Goal: Task Accomplishment & Management: Use online tool/utility

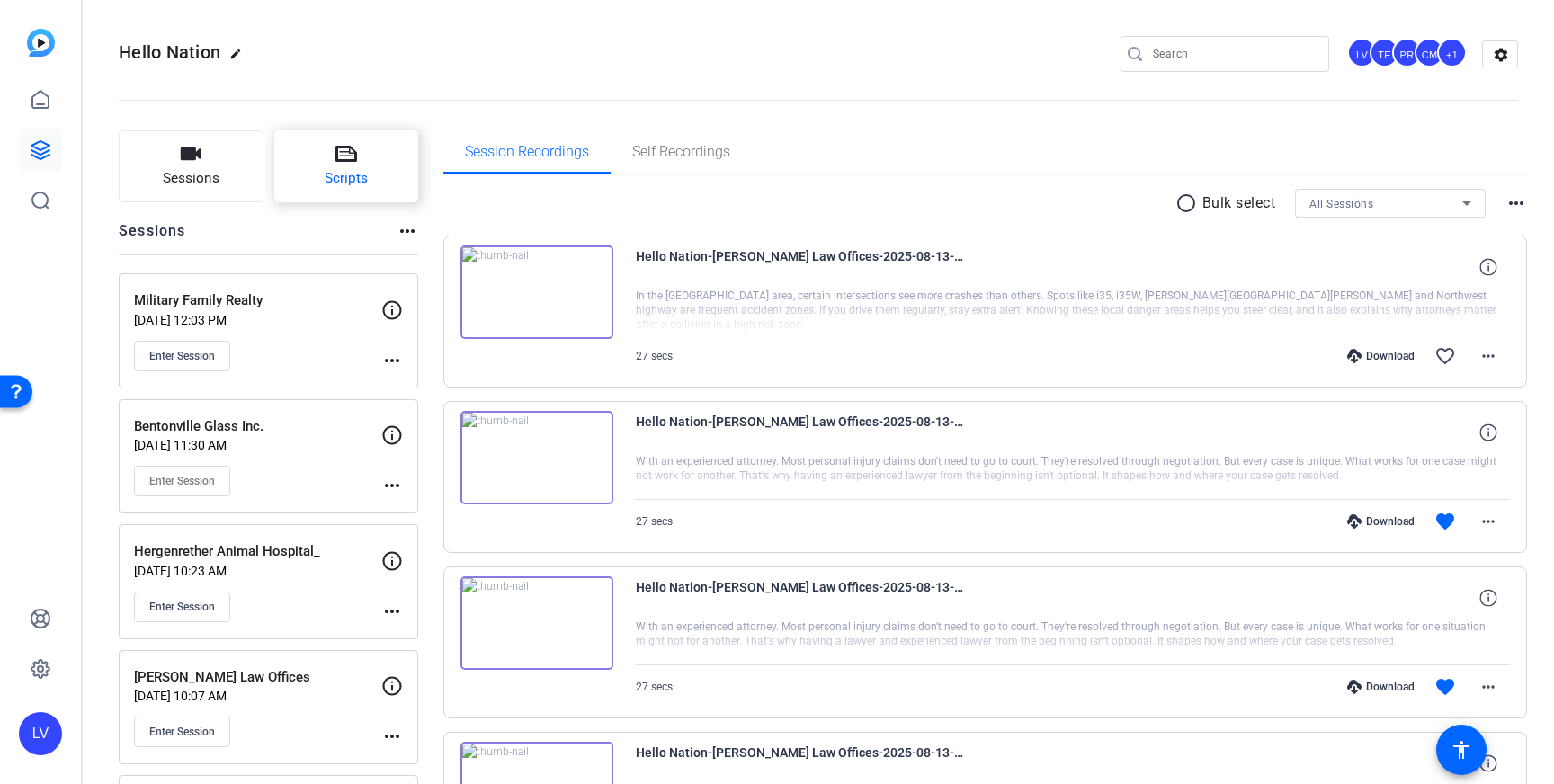
scroll to position [31, 0]
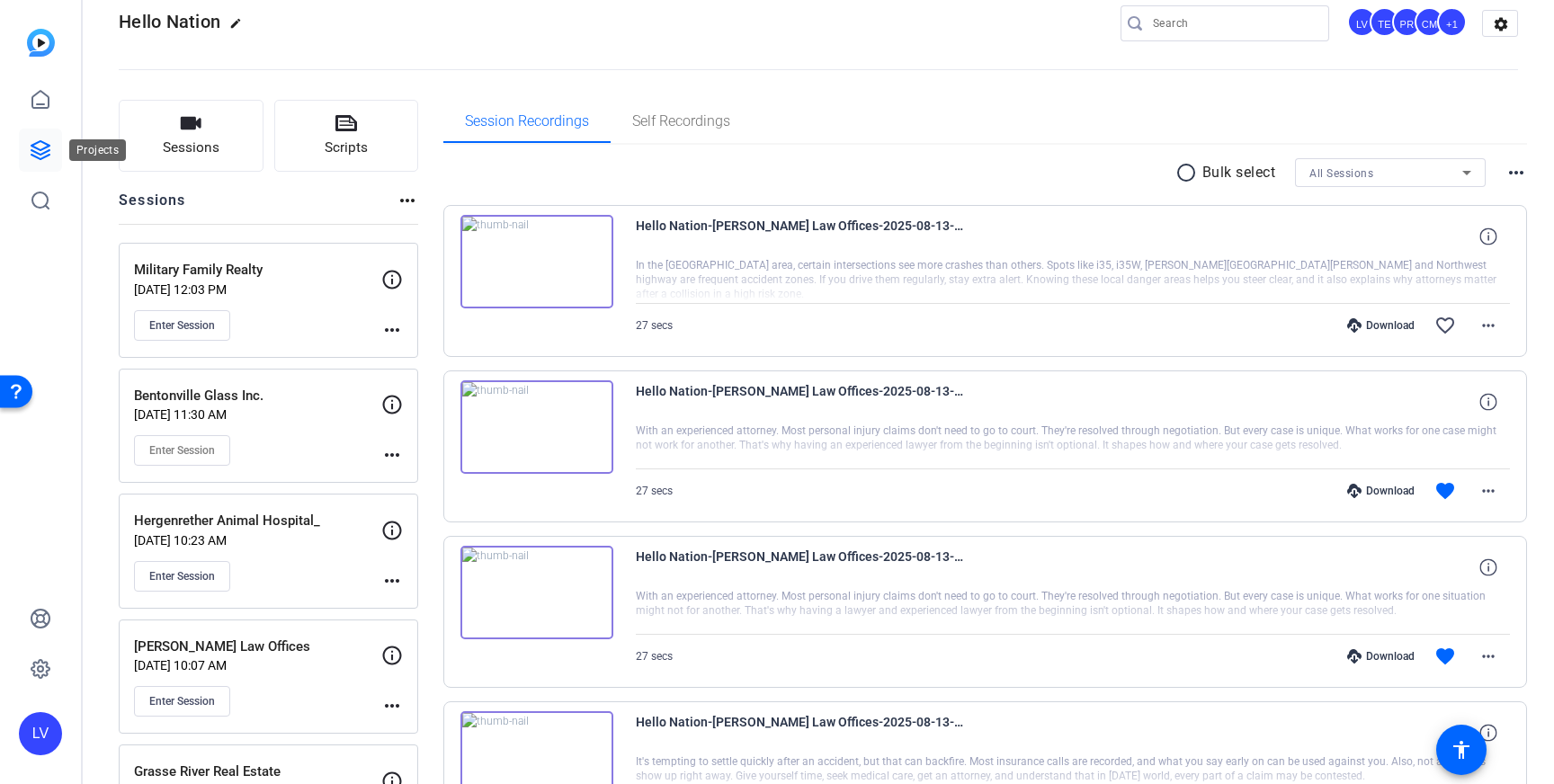
click at [47, 154] on icon at bounding box center [40, 150] width 18 height 18
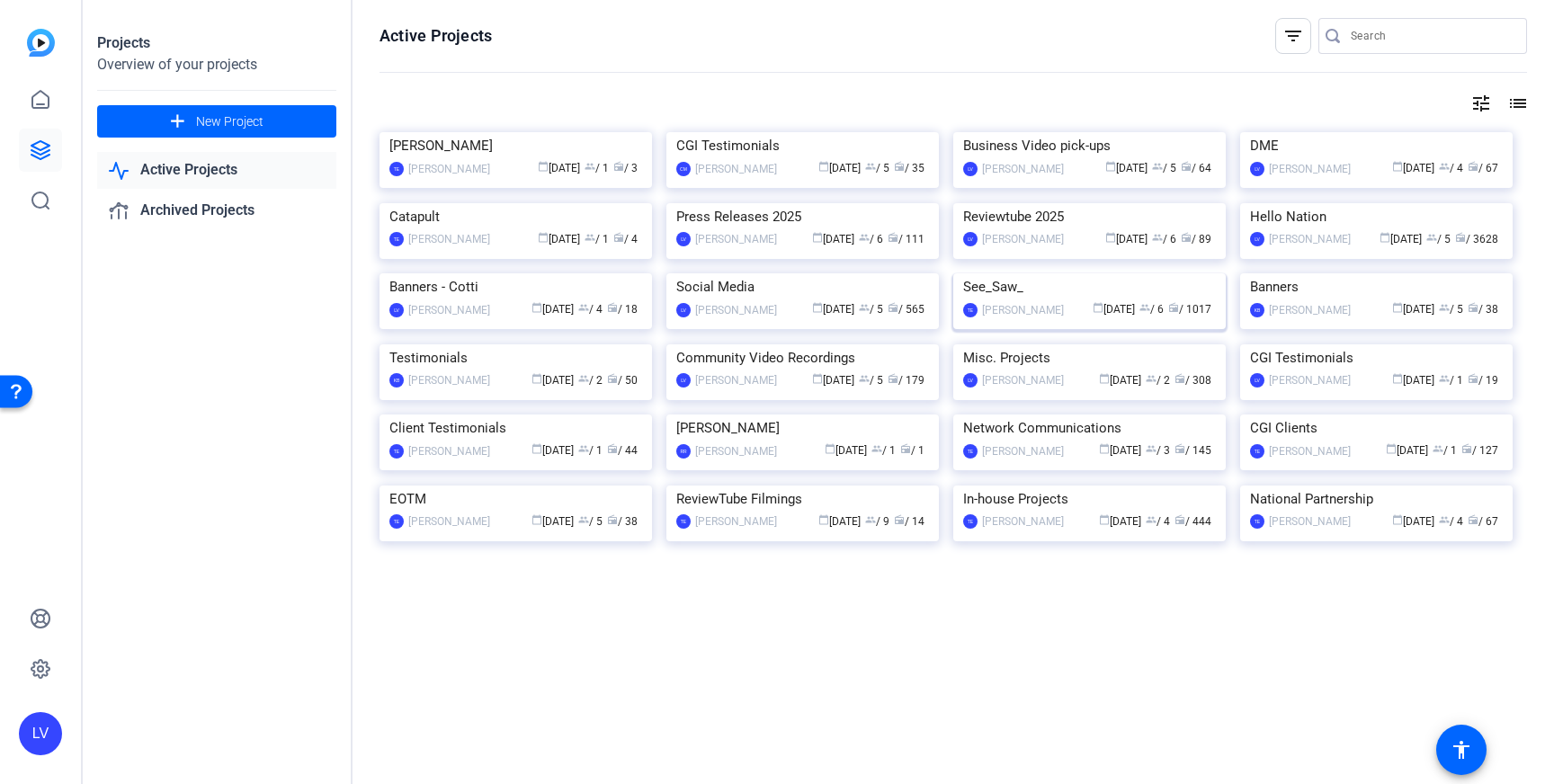
scroll to position [268, 0]
click at [847, 345] on img at bounding box center [802, 345] width 272 height 0
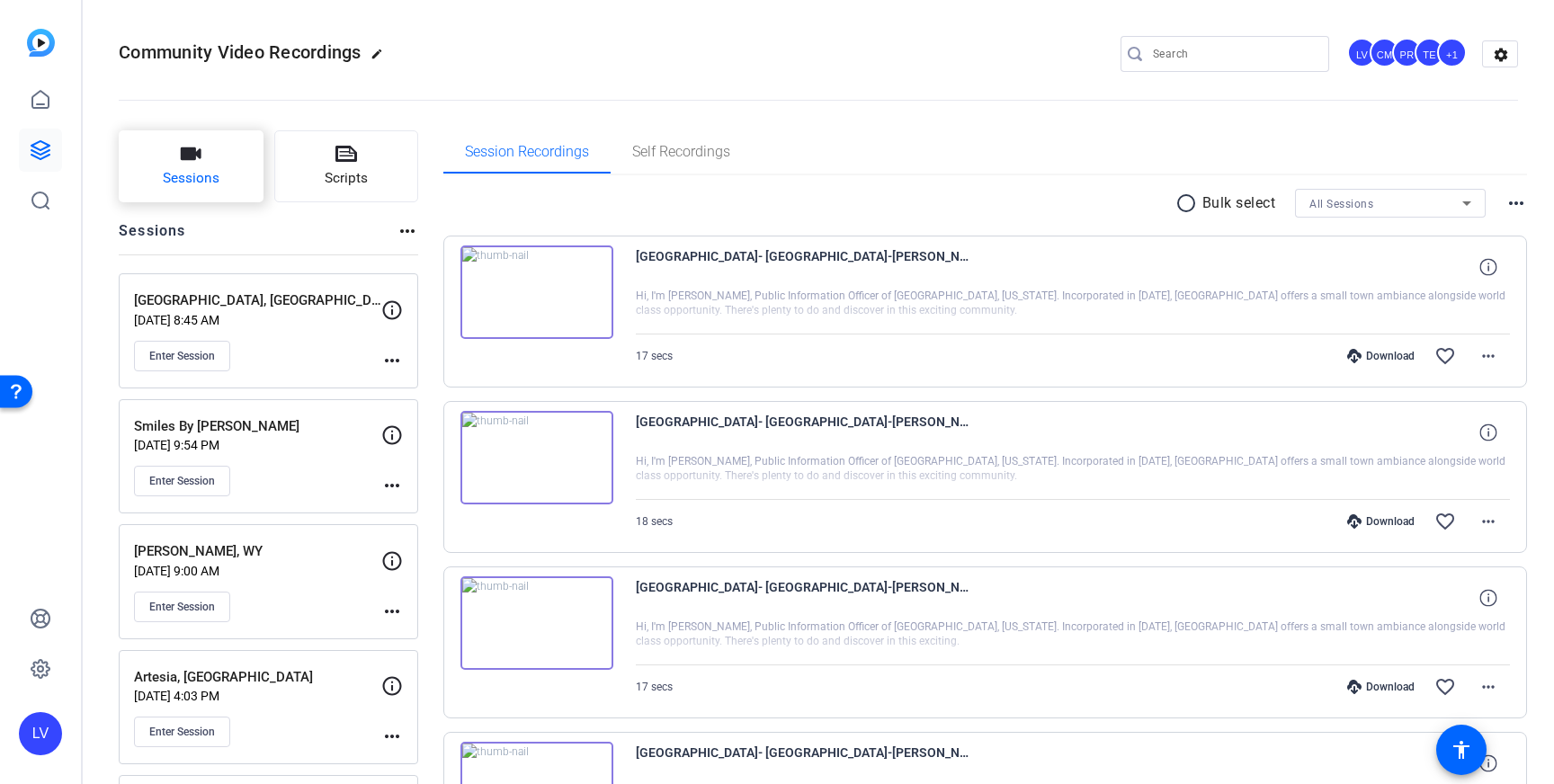
click at [207, 161] on button "Sessions" at bounding box center [191, 165] width 145 height 72
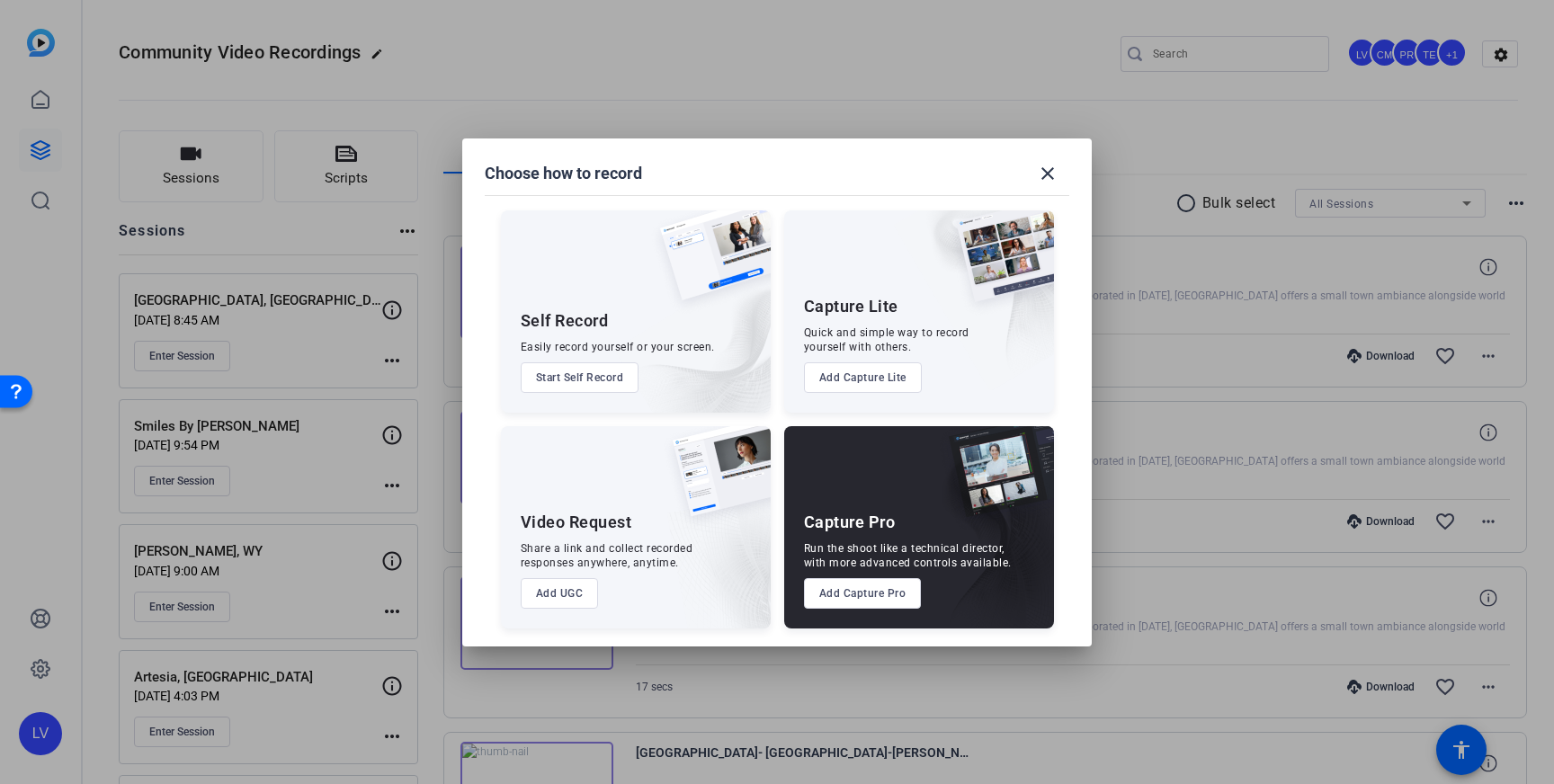
click at [819, 595] on button "Add Capture Pro" at bounding box center [863, 593] width 118 height 31
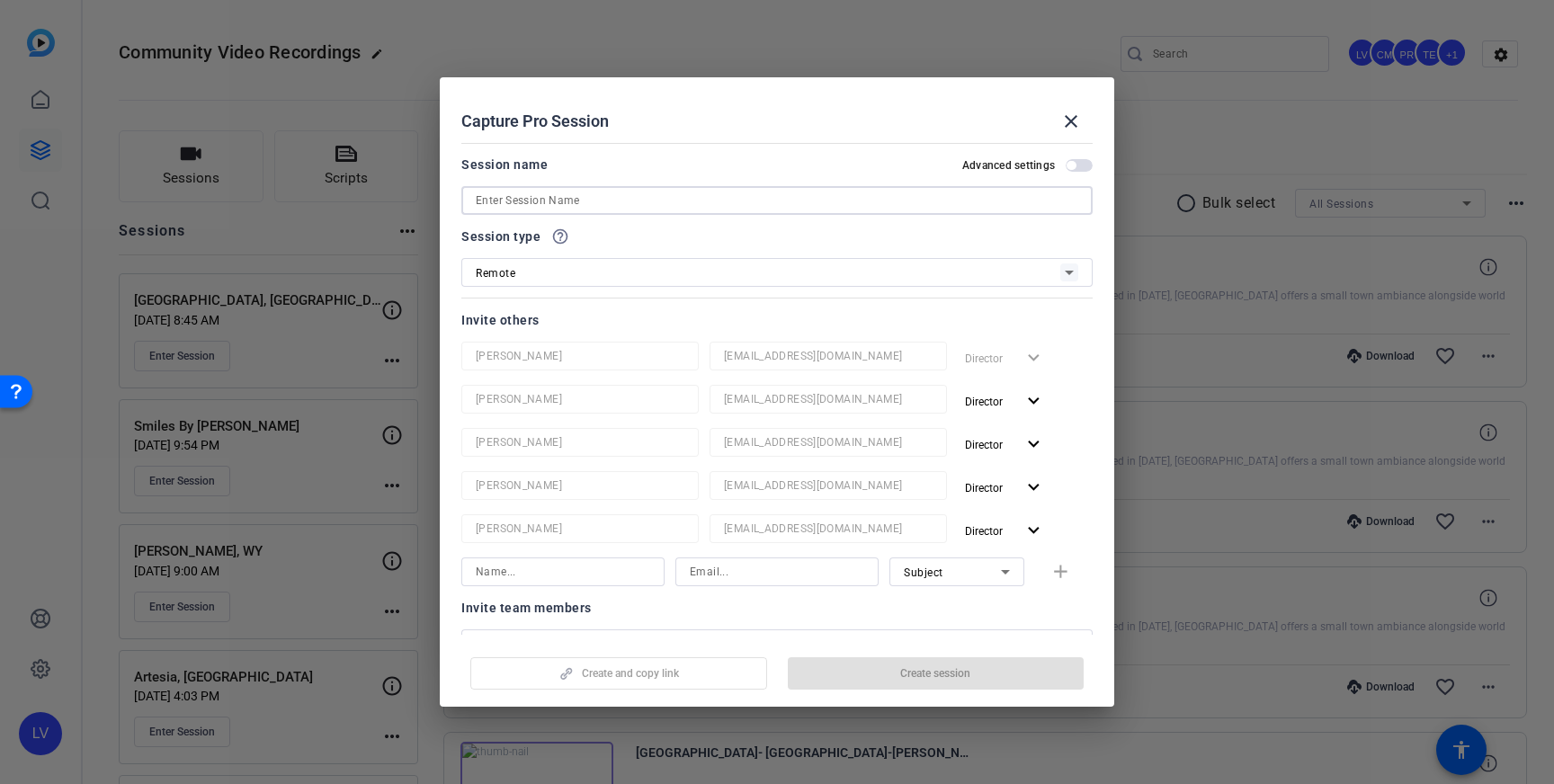
click at [642, 206] on input at bounding box center [777, 200] width 602 height 21
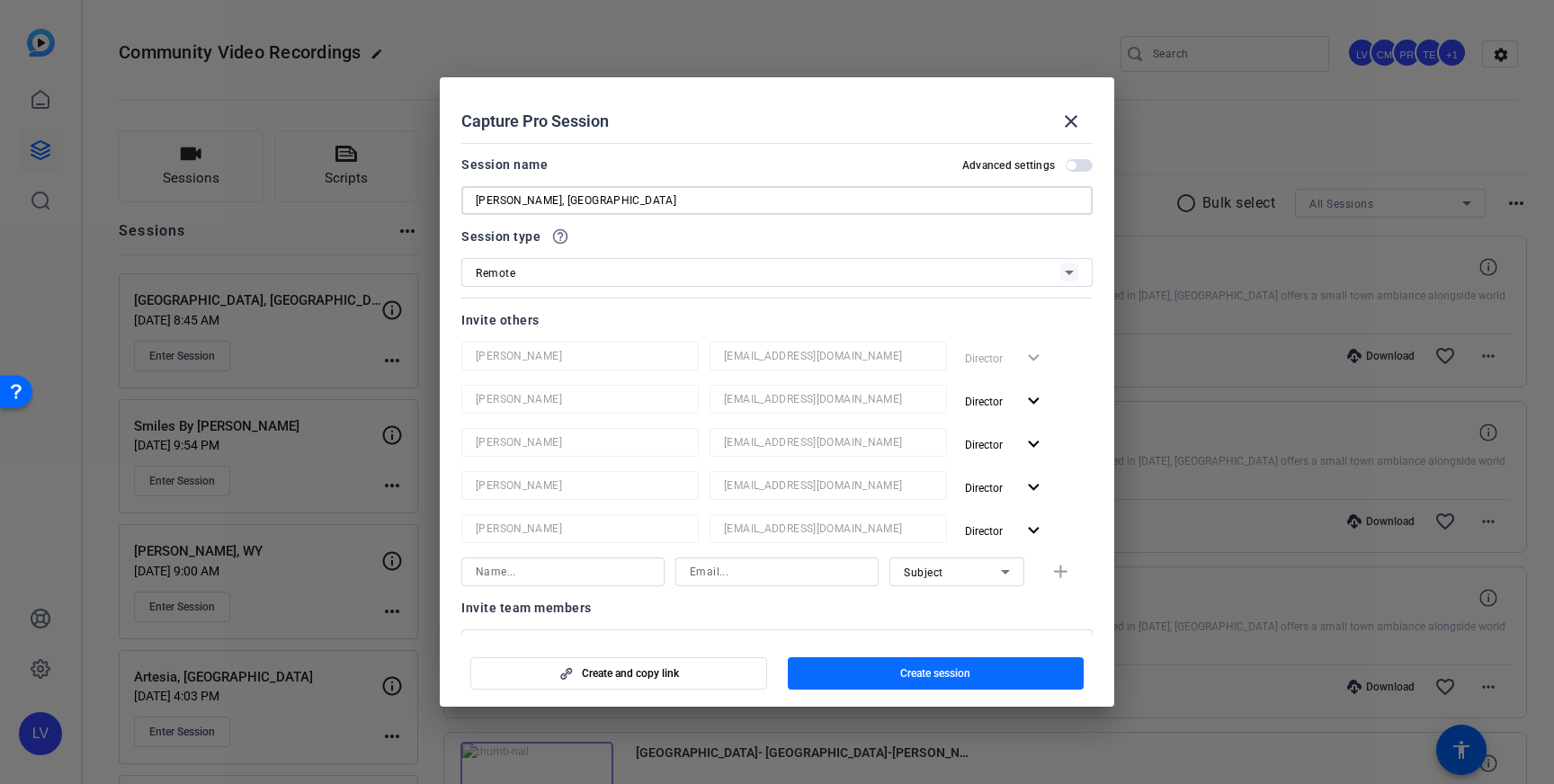
type input "[PERSON_NAME], [GEOGRAPHIC_DATA]"
click at [958, 678] on span "Create session" at bounding box center [934, 673] width 70 height 14
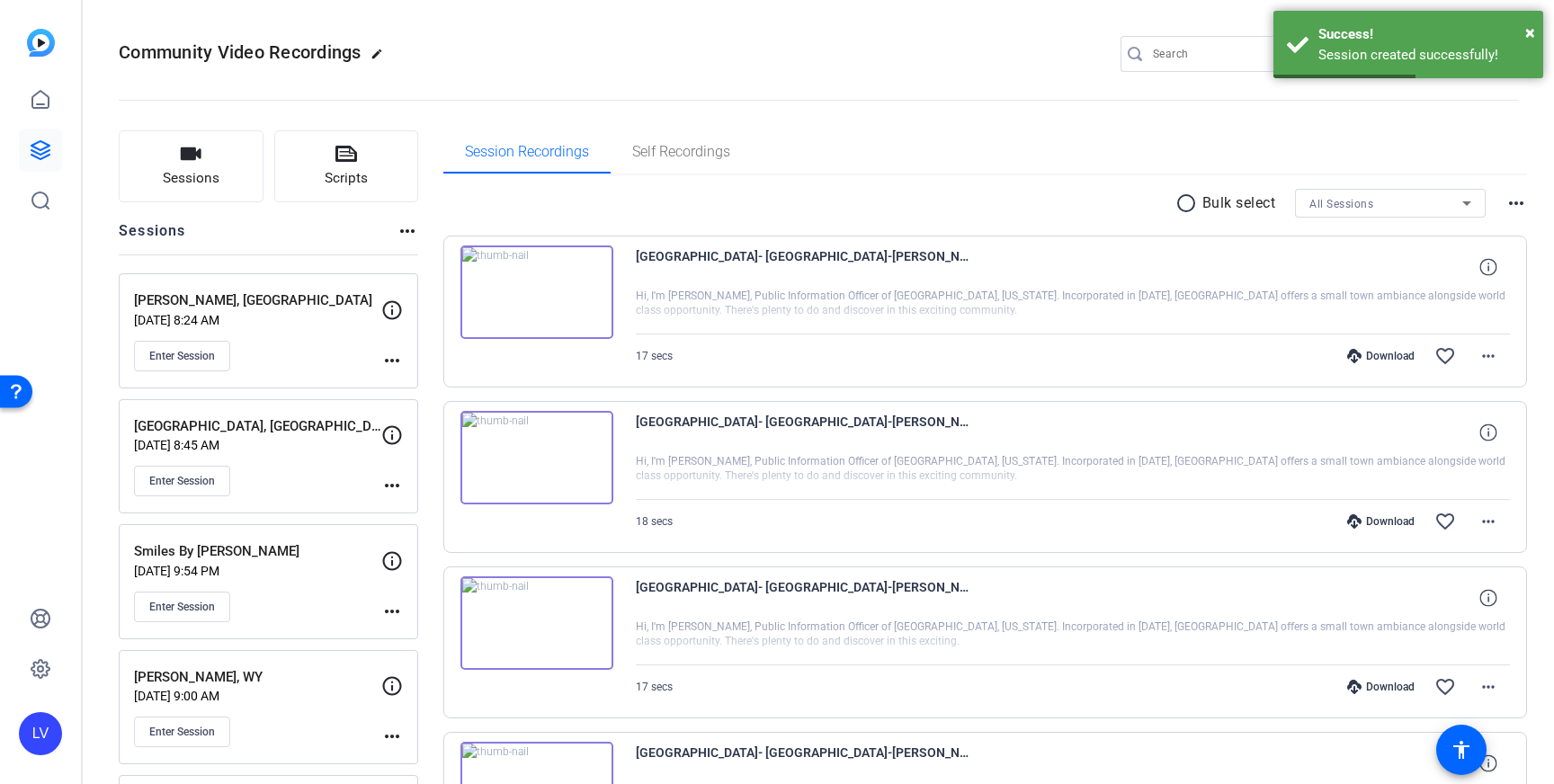
click at [400, 358] on mat-icon "more_horiz" at bounding box center [391, 359] width 21 height 21
click at [449, 386] on span "Edit Session" at bounding box center [437, 385] width 82 height 21
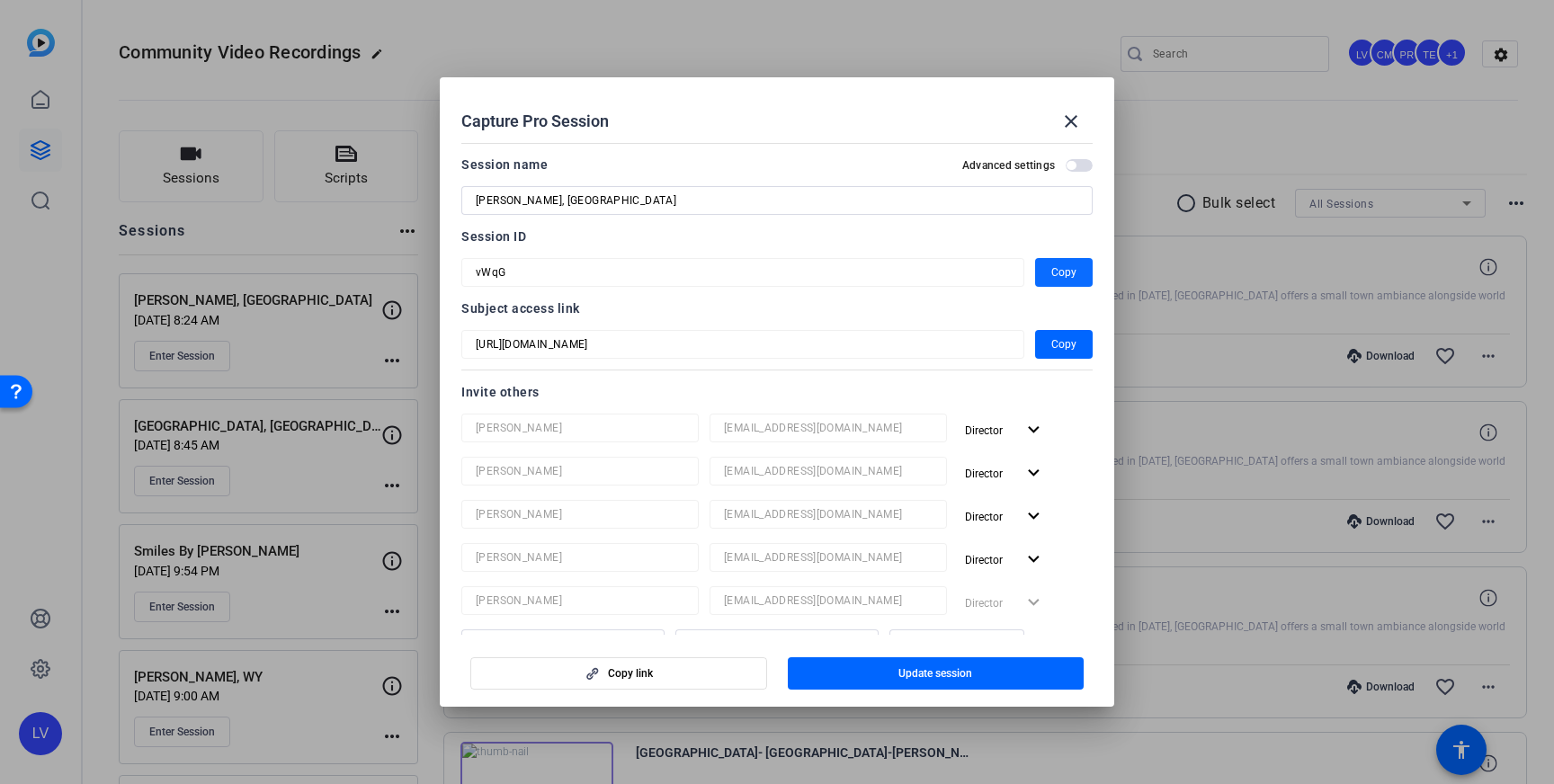
click at [1060, 266] on span "Copy" at bounding box center [1063, 272] width 25 height 21
click at [3, 185] on div at bounding box center [777, 392] width 1554 height 784
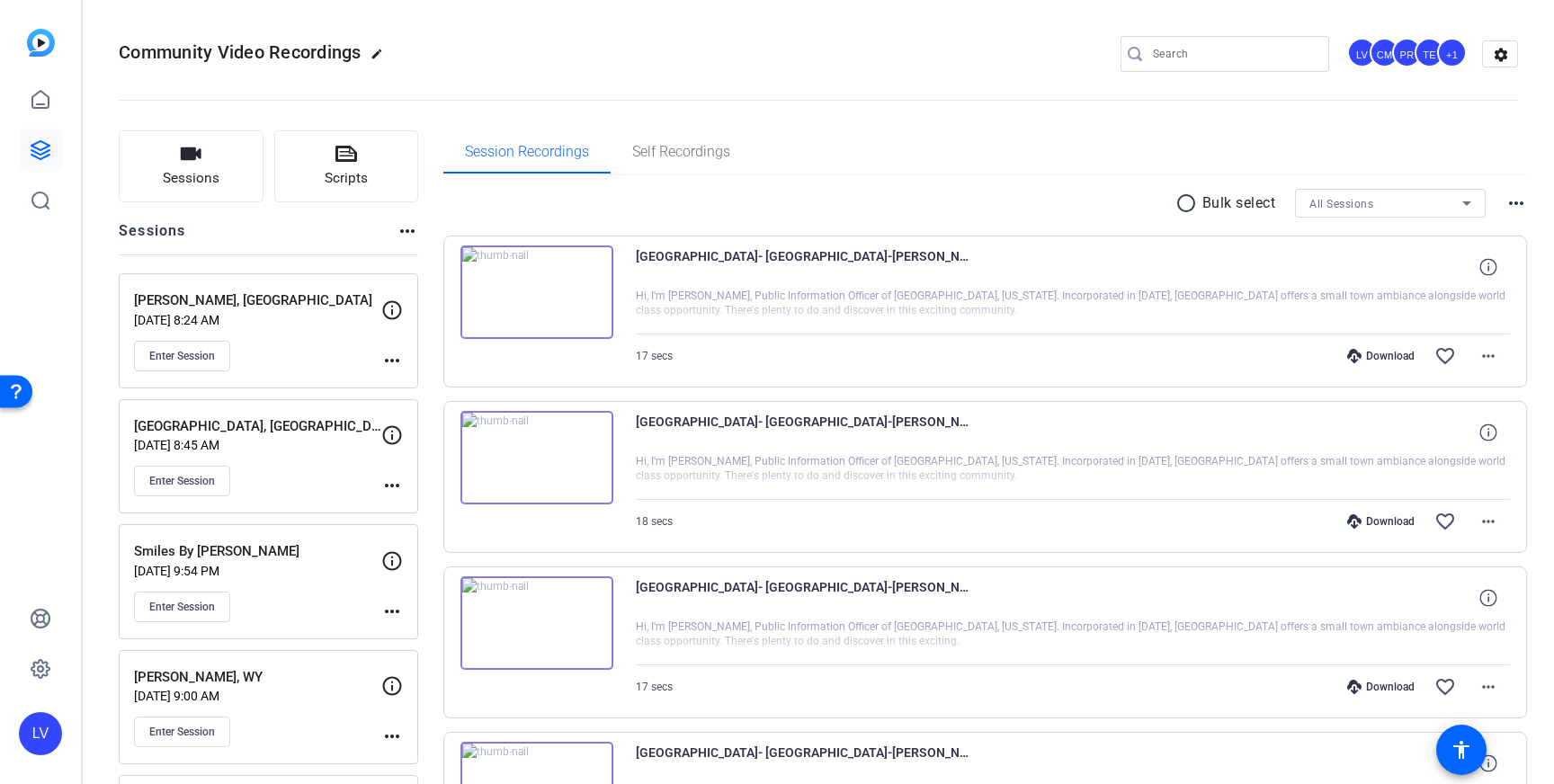
click at [30, 161] on link at bounding box center [40, 150] width 43 height 43
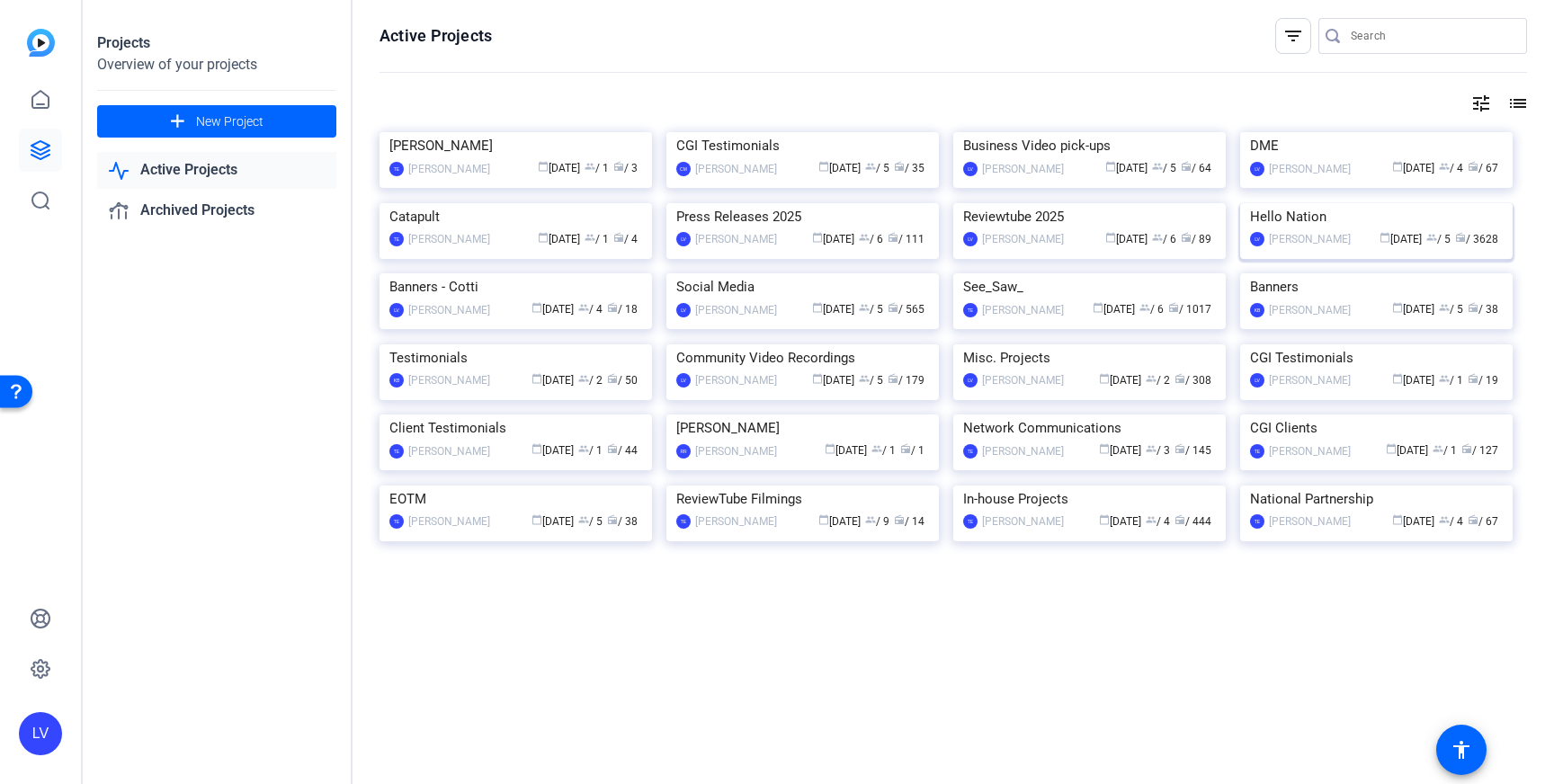
click at [1360, 203] on img at bounding box center [1376, 203] width 272 height 0
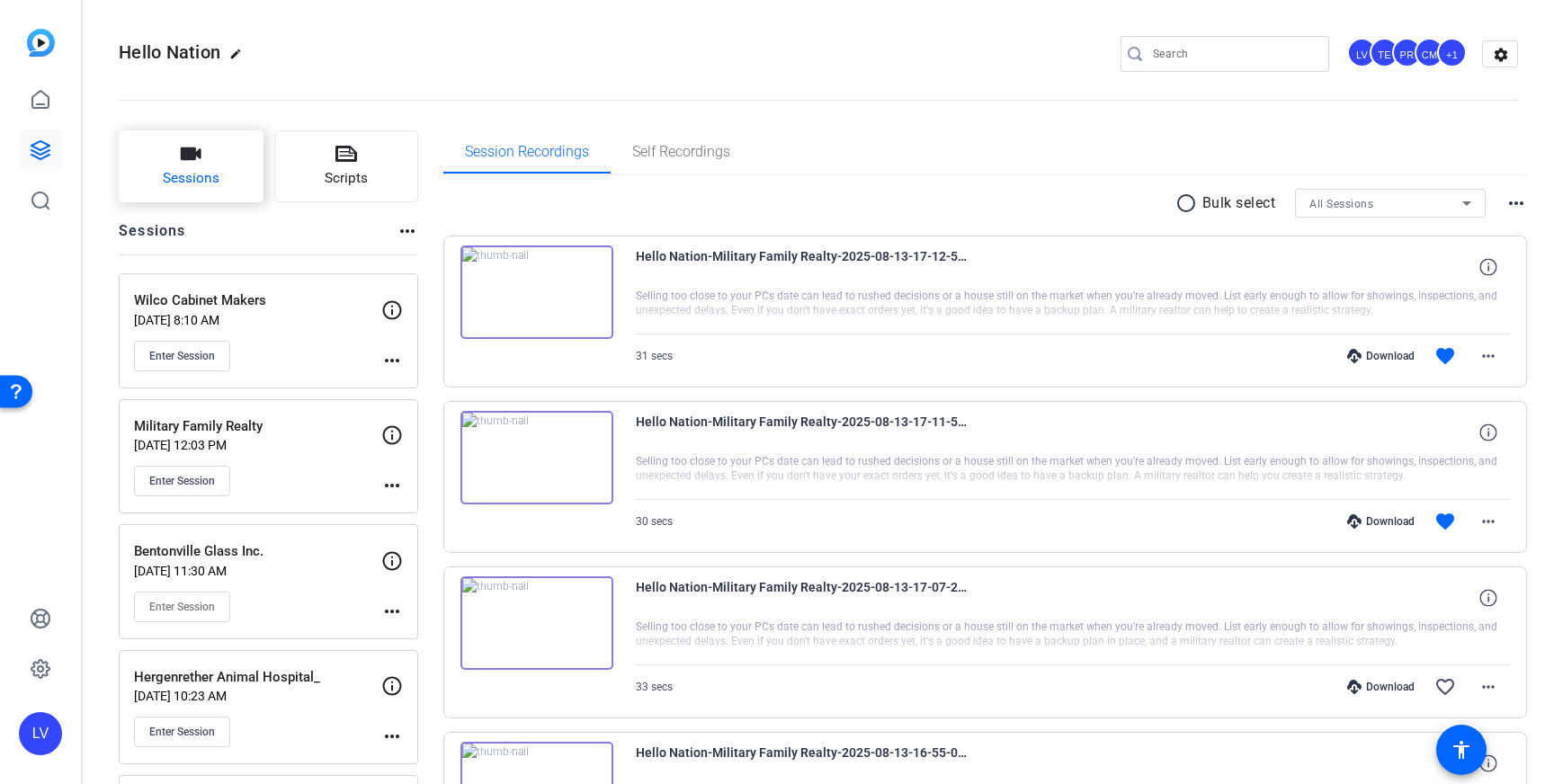
click at [182, 163] on icon "button" at bounding box center [191, 153] width 21 height 21
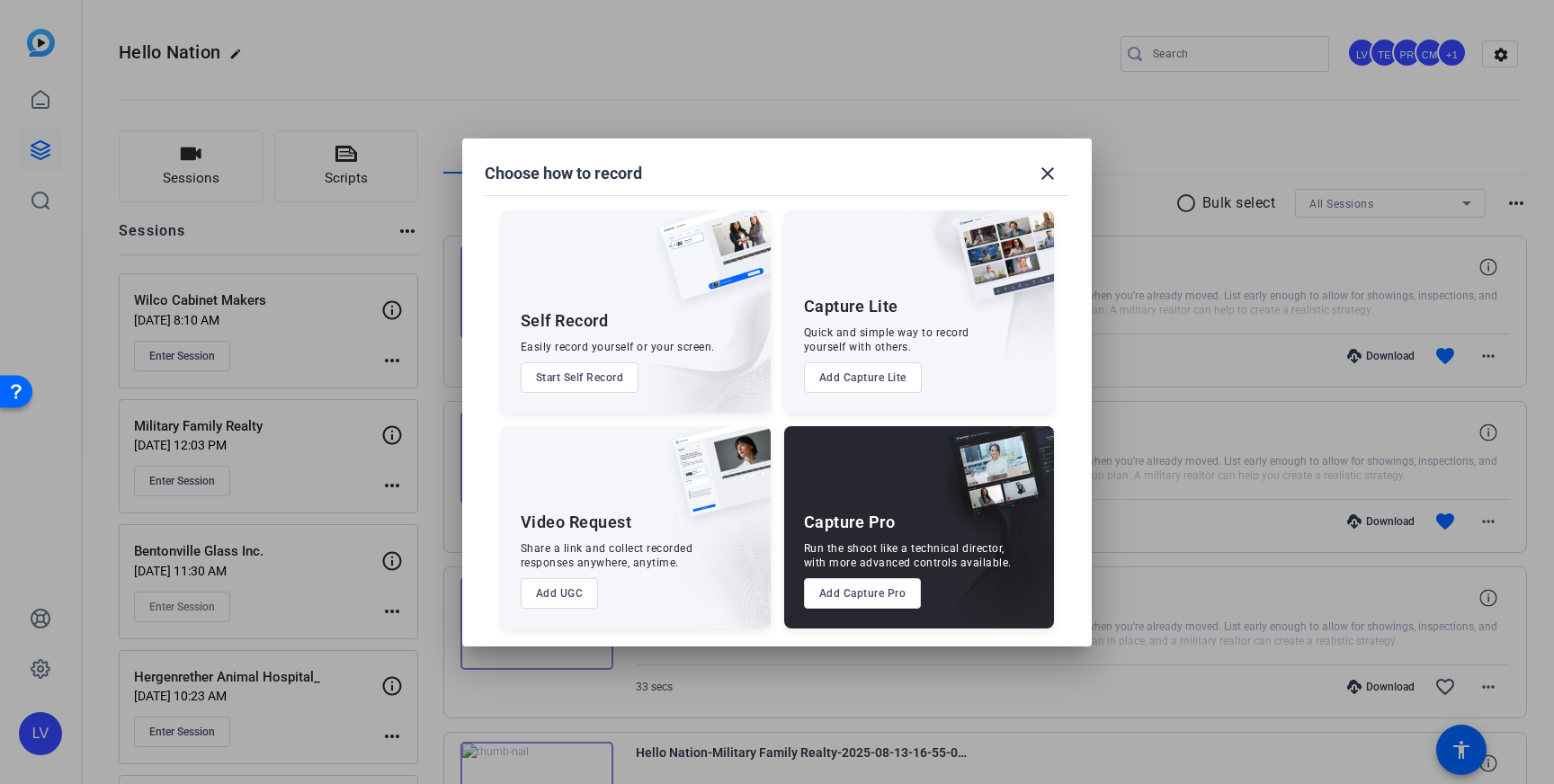
click at [842, 596] on button "Add Capture Pro" at bounding box center [863, 593] width 118 height 31
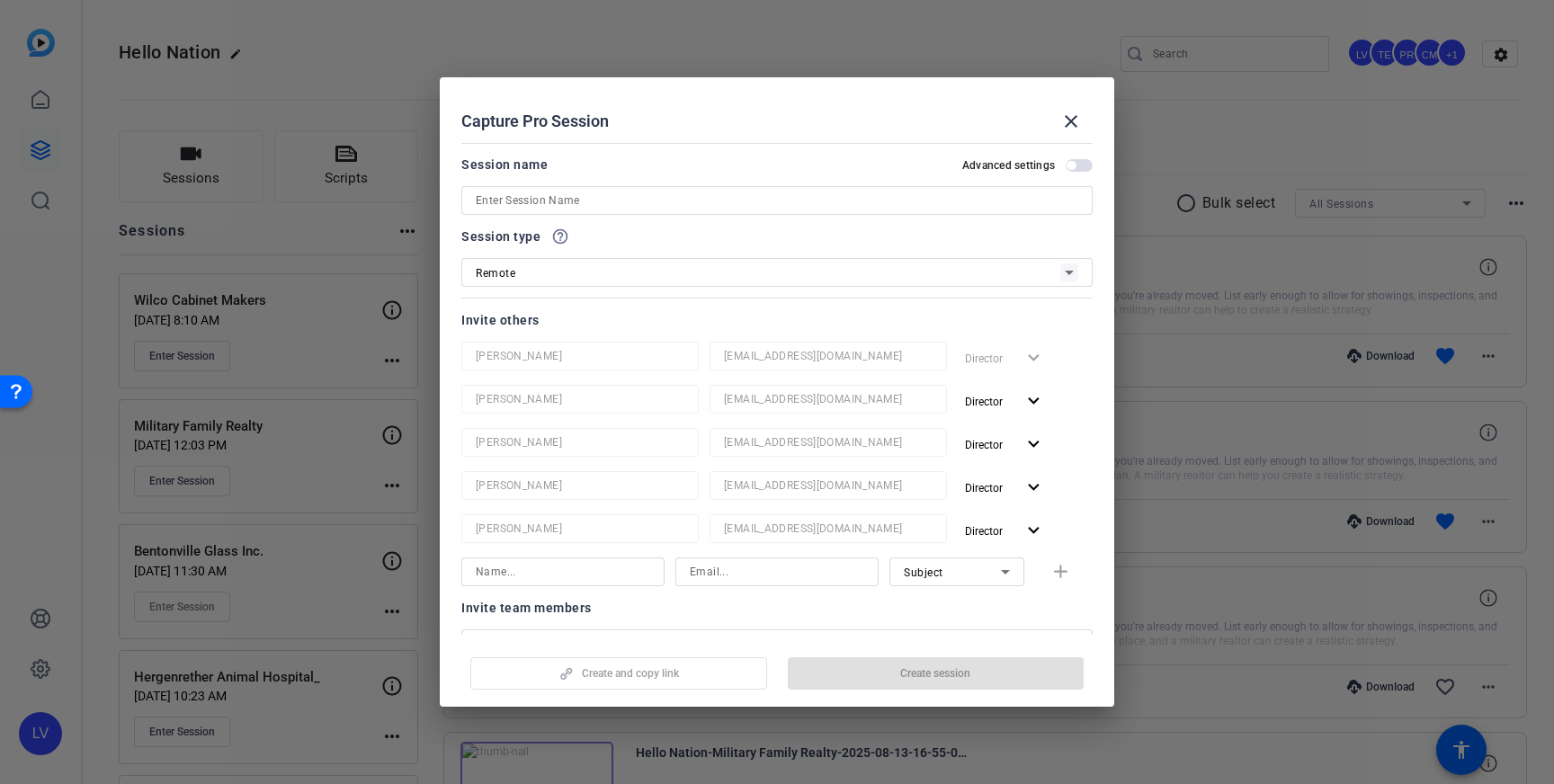
click at [761, 205] on input at bounding box center [777, 200] width 602 height 21
paste input "TC TECHNOLOGIES"
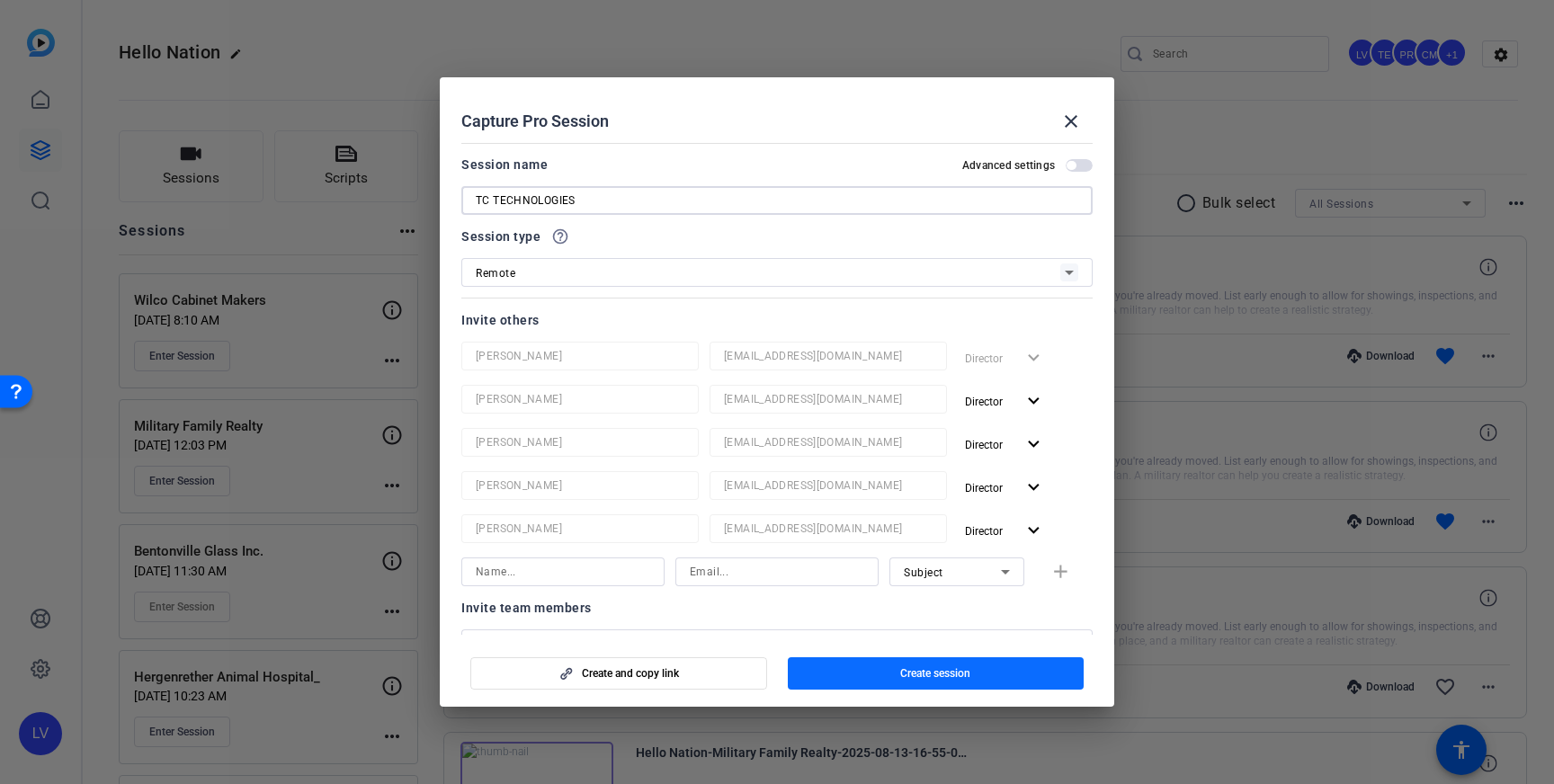
type input "TC TECHNOLOGIES"
click at [900, 669] on span "Create session" at bounding box center [934, 673] width 70 height 14
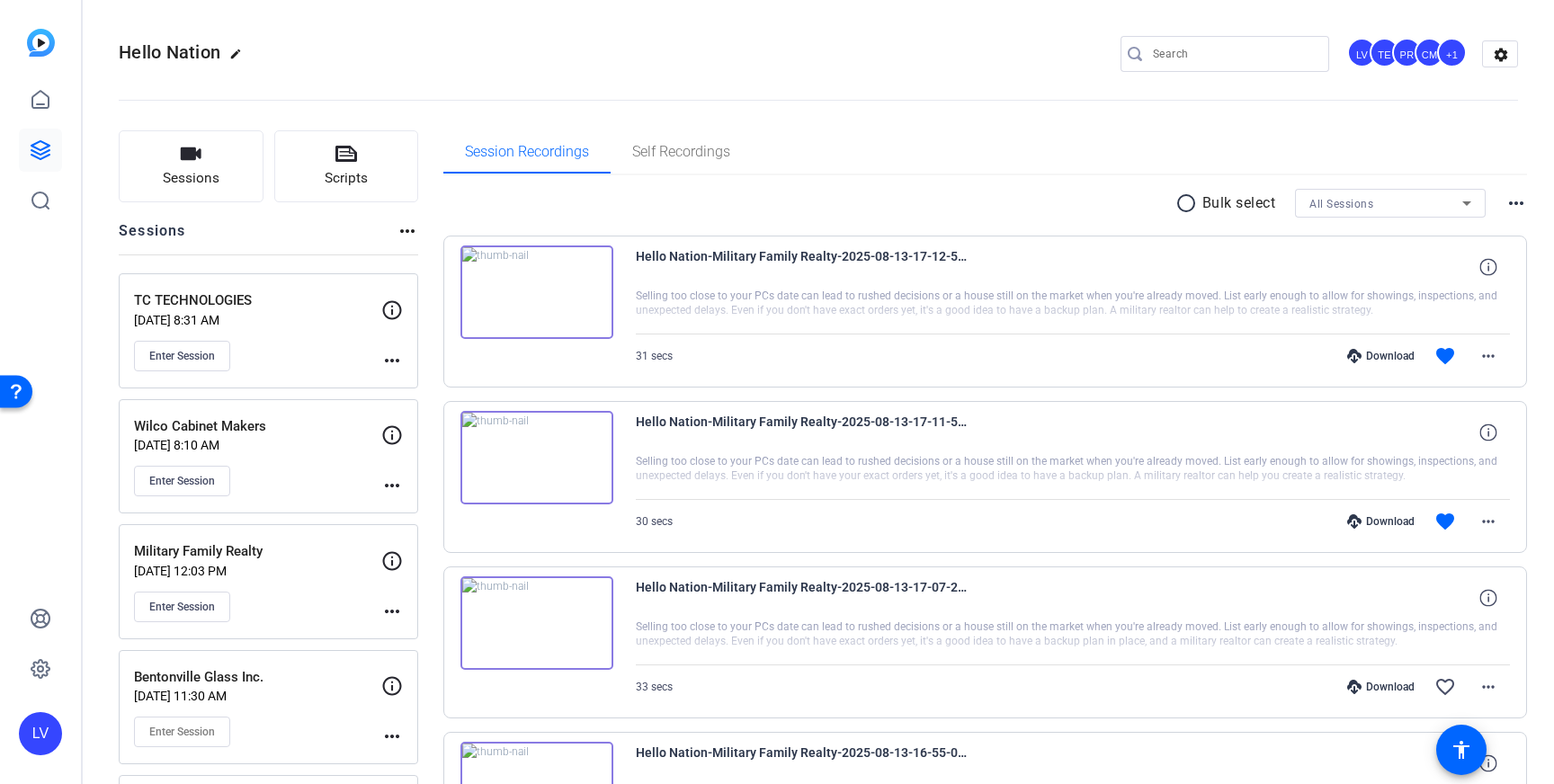
click at [383, 364] on mat-icon "more_horiz" at bounding box center [391, 359] width 21 height 21
click at [430, 391] on span "Edit Session" at bounding box center [437, 385] width 82 height 21
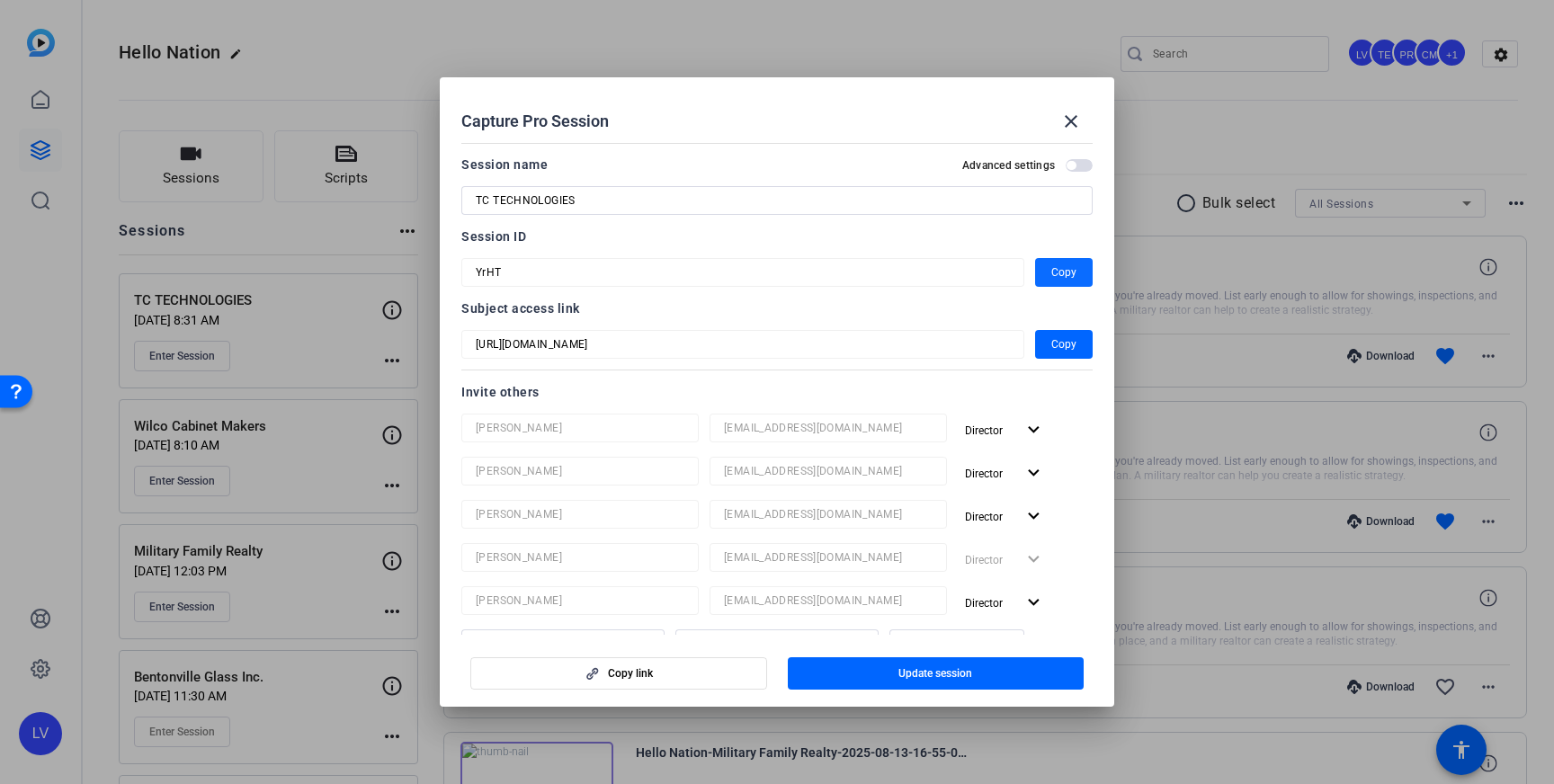
click at [1068, 273] on span "Copy" at bounding box center [1063, 272] width 25 height 21
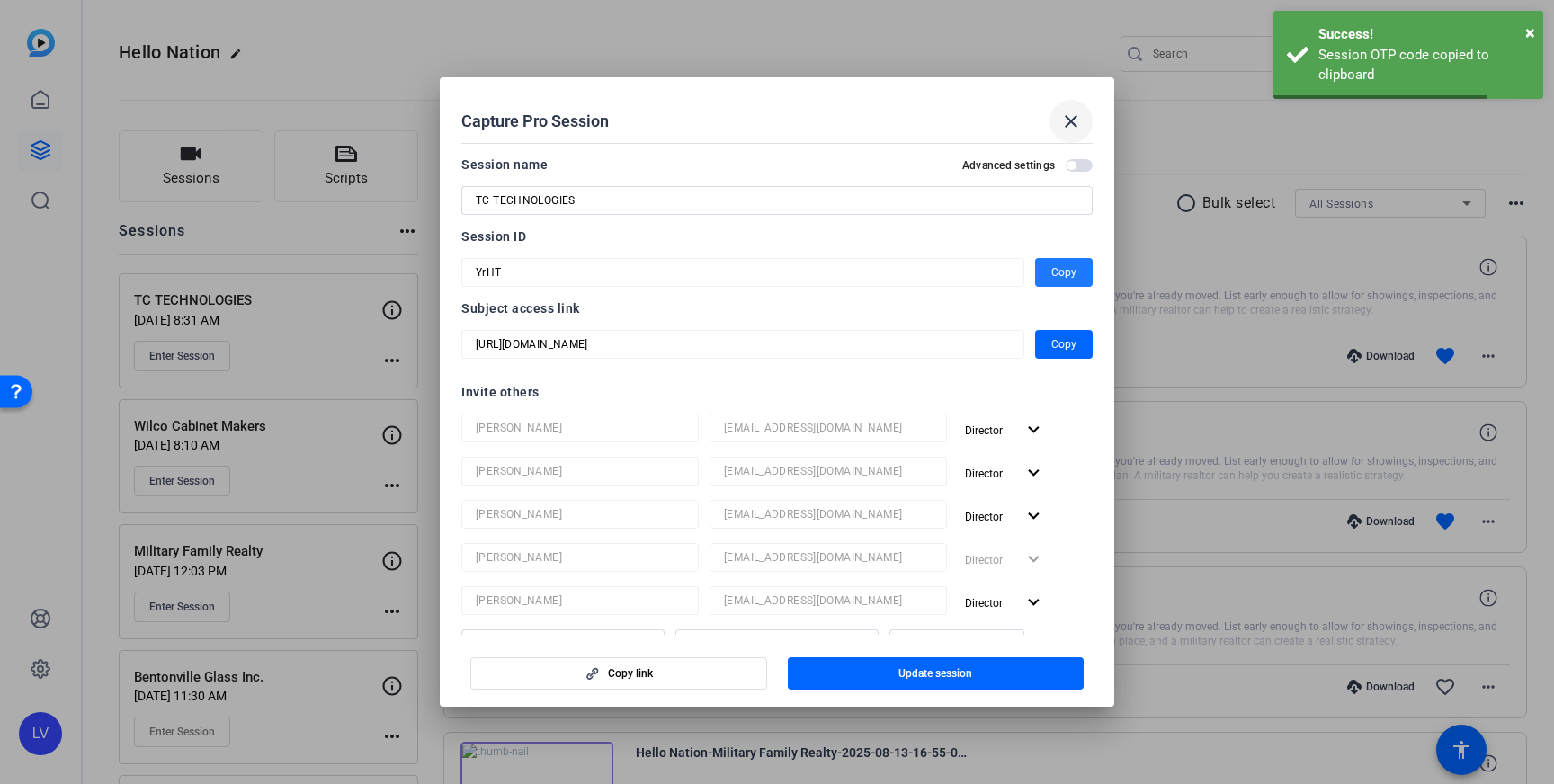
click at [1082, 131] on span at bounding box center [1071, 121] width 43 height 43
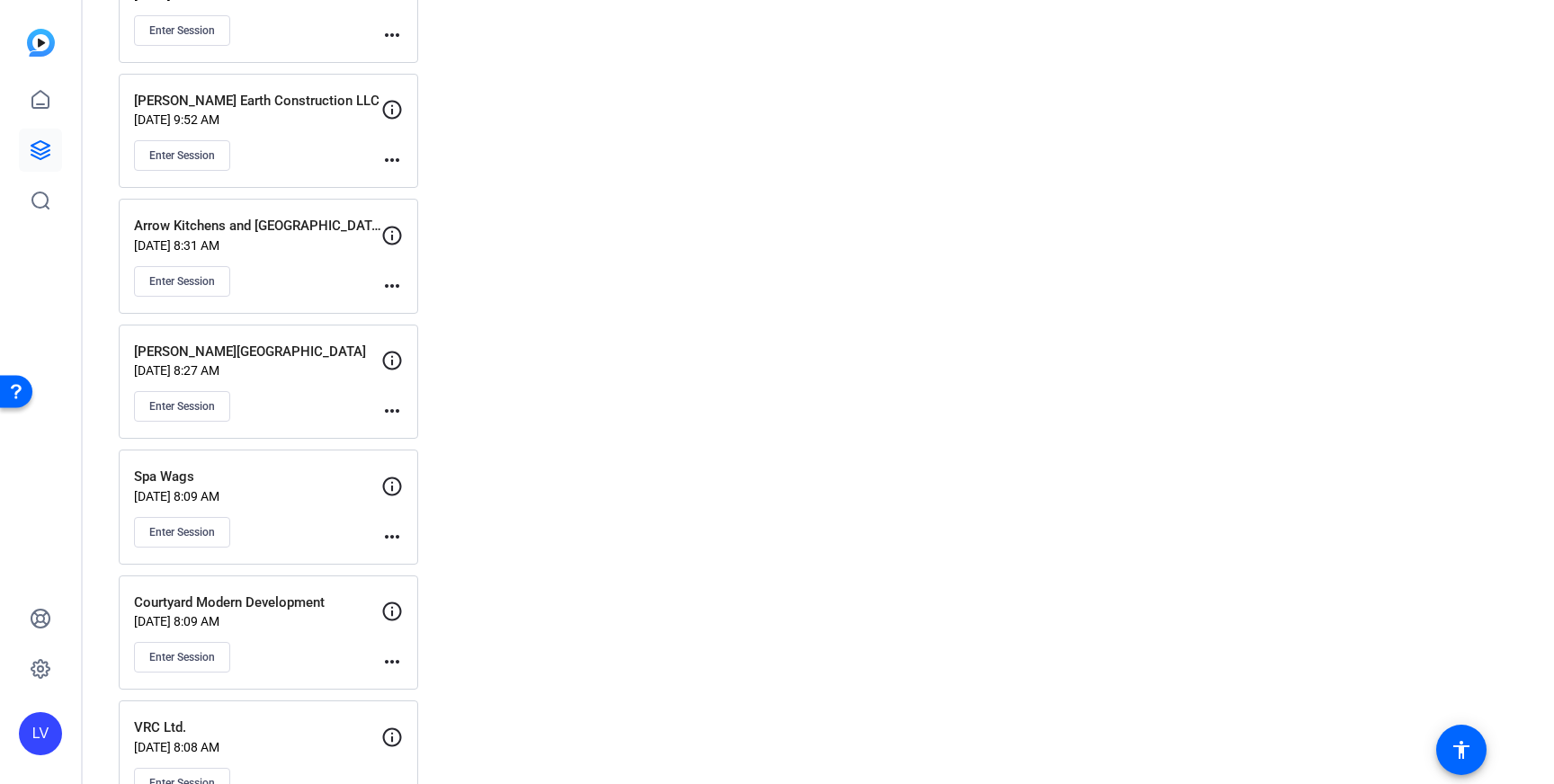
scroll to position [3595, 0]
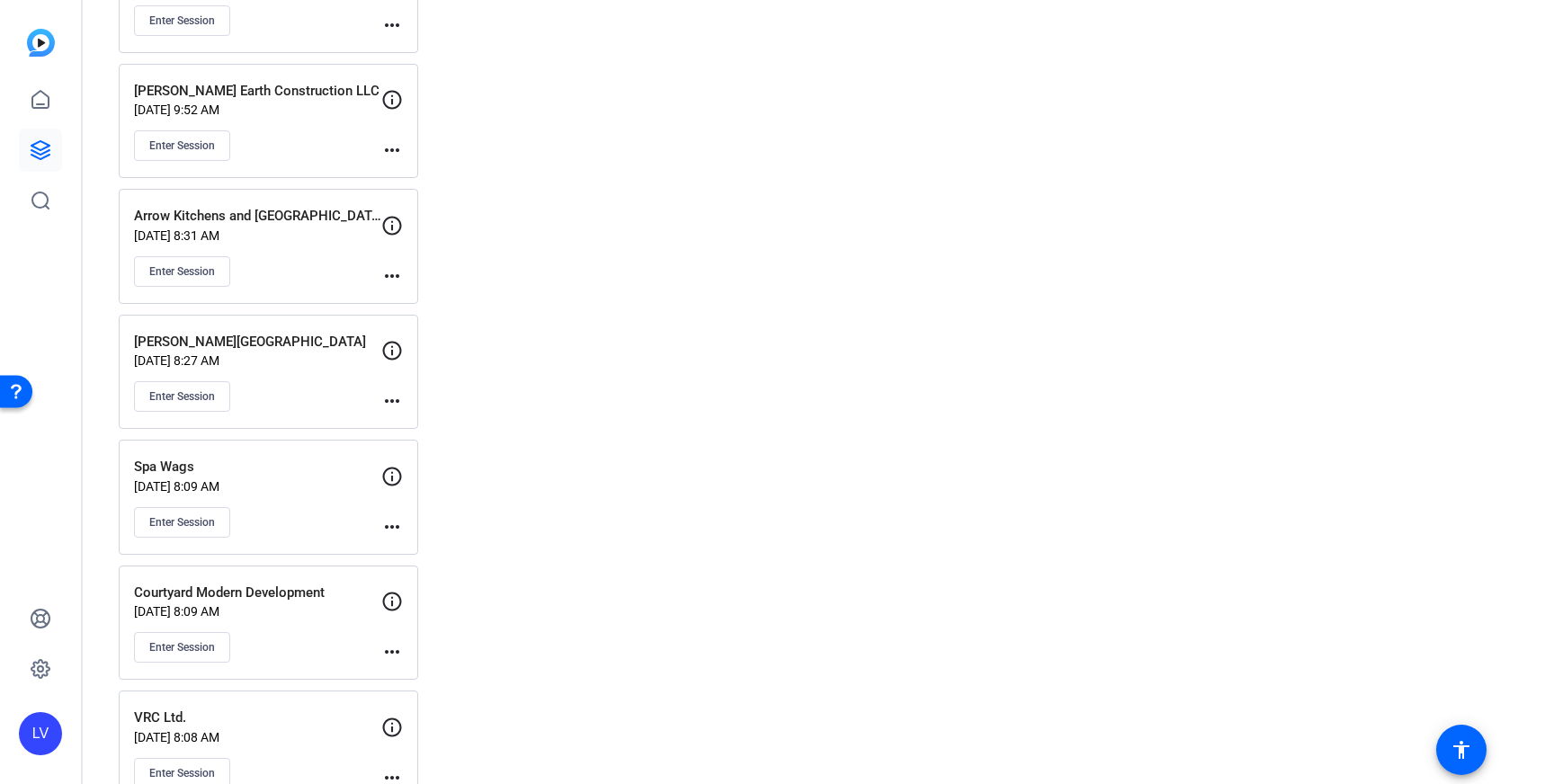
click at [348, 383] on div "Enter Session" at bounding box center [257, 396] width 247 height 31
click at [395, 399] on mat-icon "more_horiz" at bounding box center [391, 400] width 21 height 21
click at [424, 425] on span "Edit Session" at bounding box center [437, 427] width 82 height 21
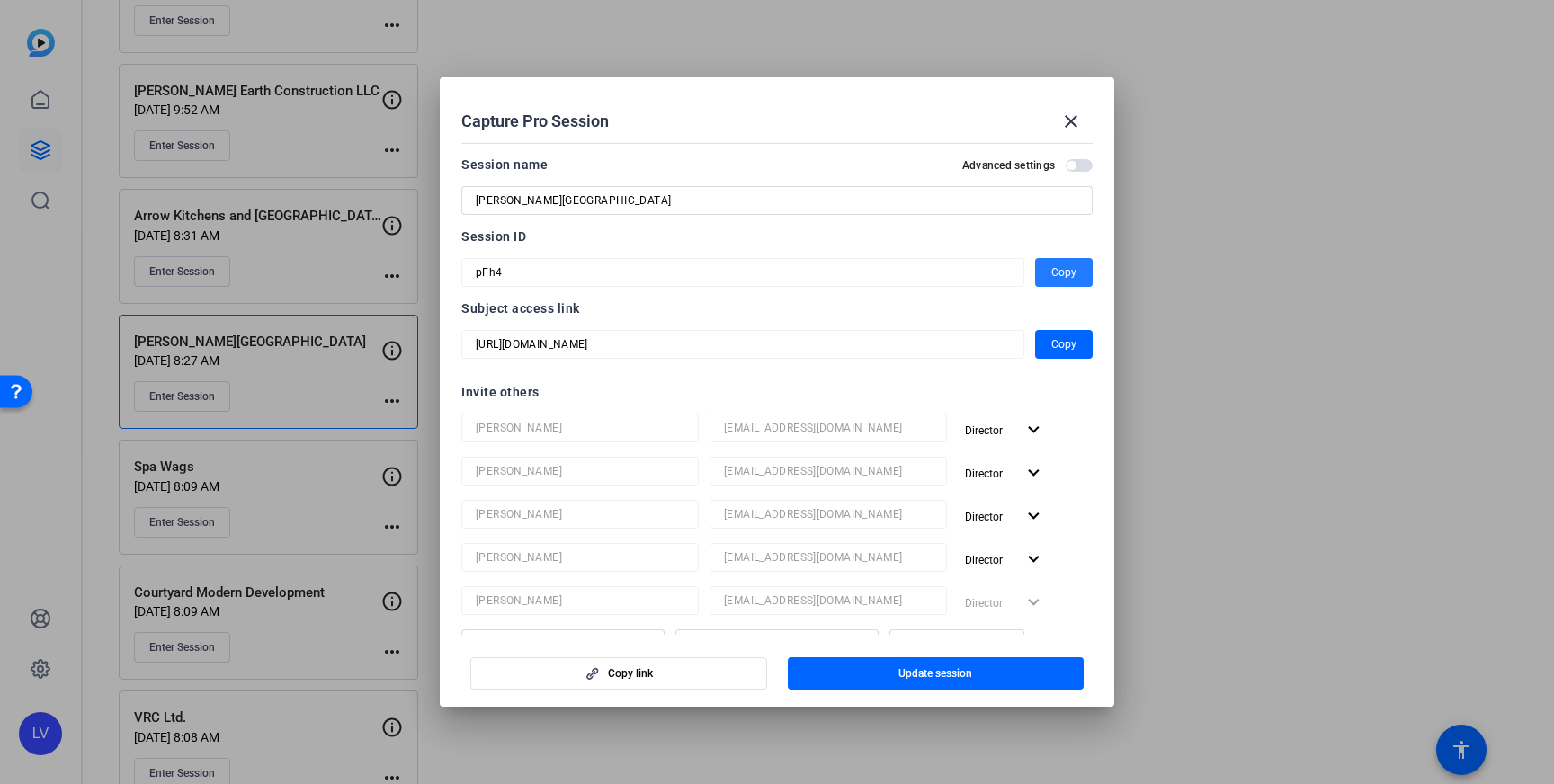
click at [1073, 271] on span "Copy" at bounding box center [1063, 272] width 25 height 21
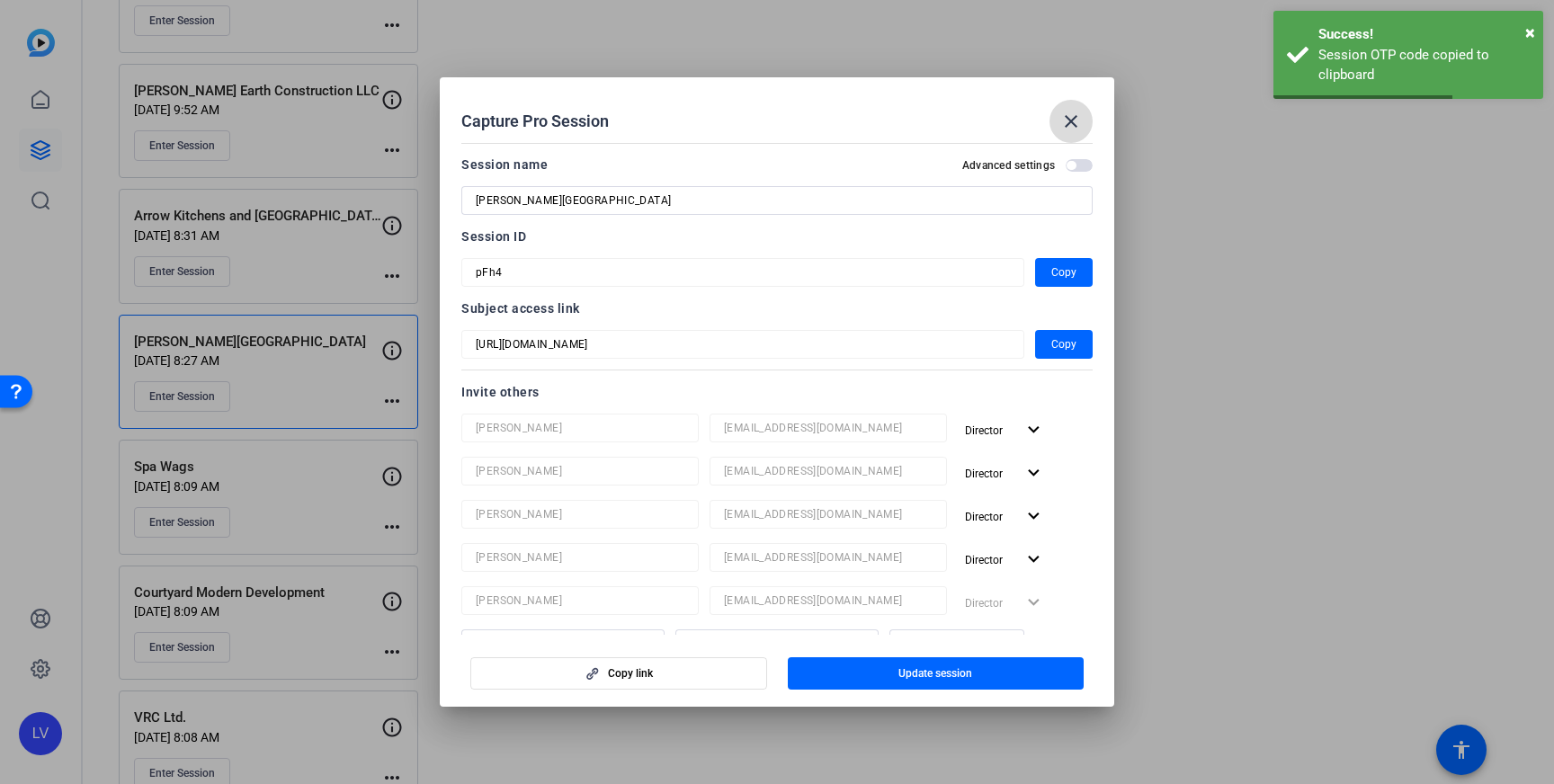
click at [1073, 115] on mat-icon "close" at bounding box center [1071, 121] width 21 height 21
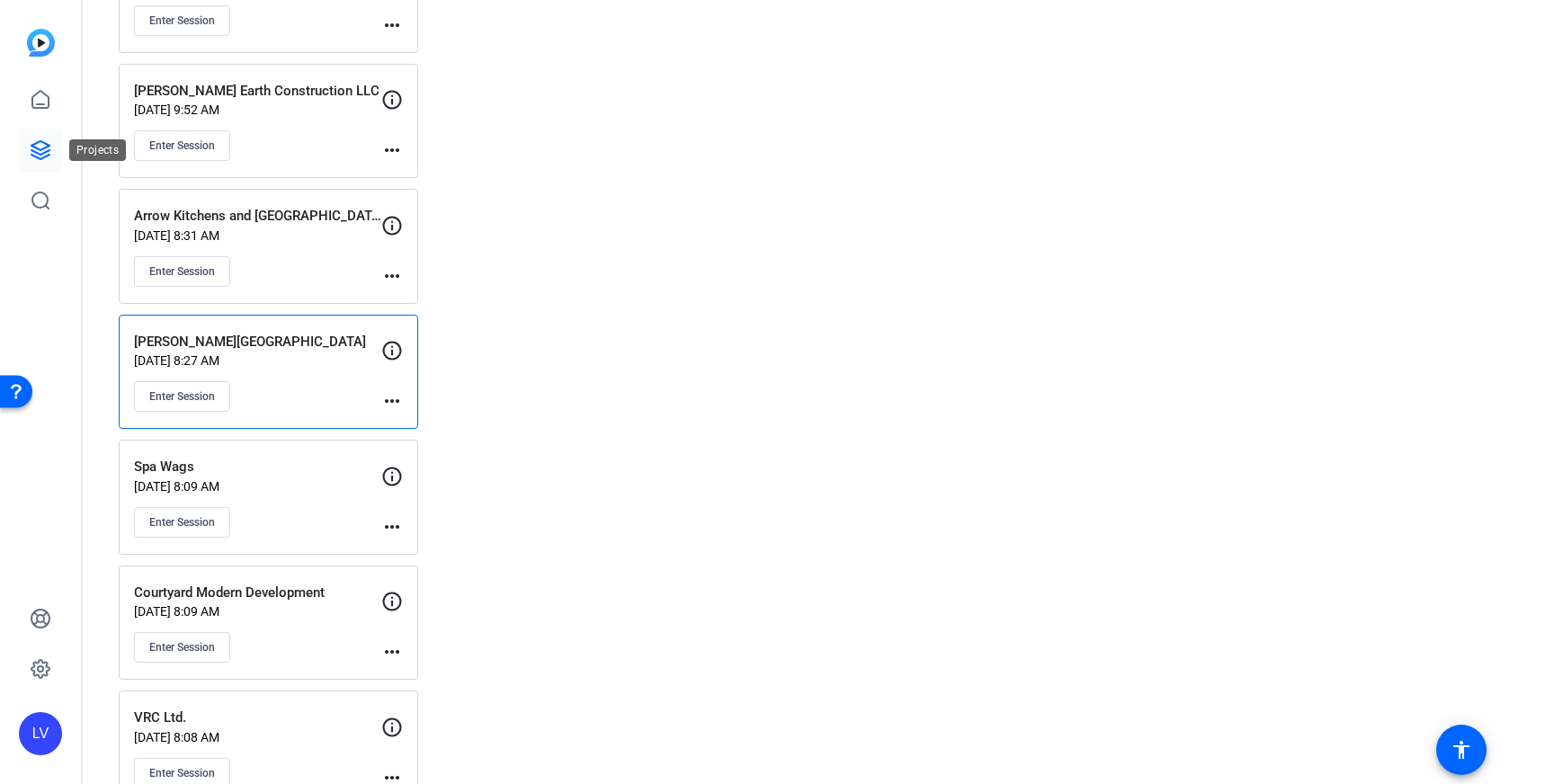
click at [43, 146] on icon at bounding box center [40, 150] width 21 height 21
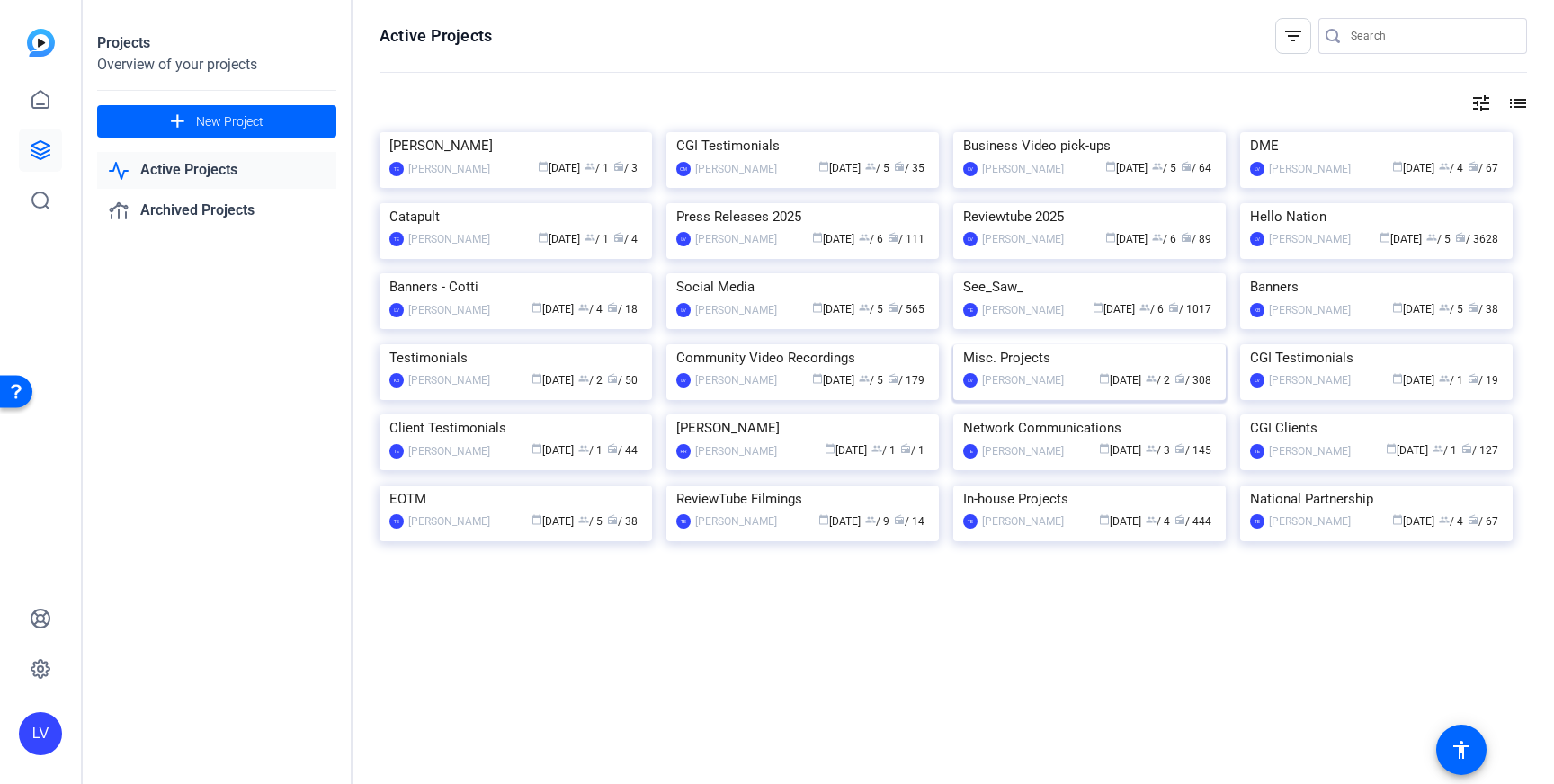
scroll to position [395, 0]
click at [842, 345] on img at bounding box center [802, 345] width 272 height 0
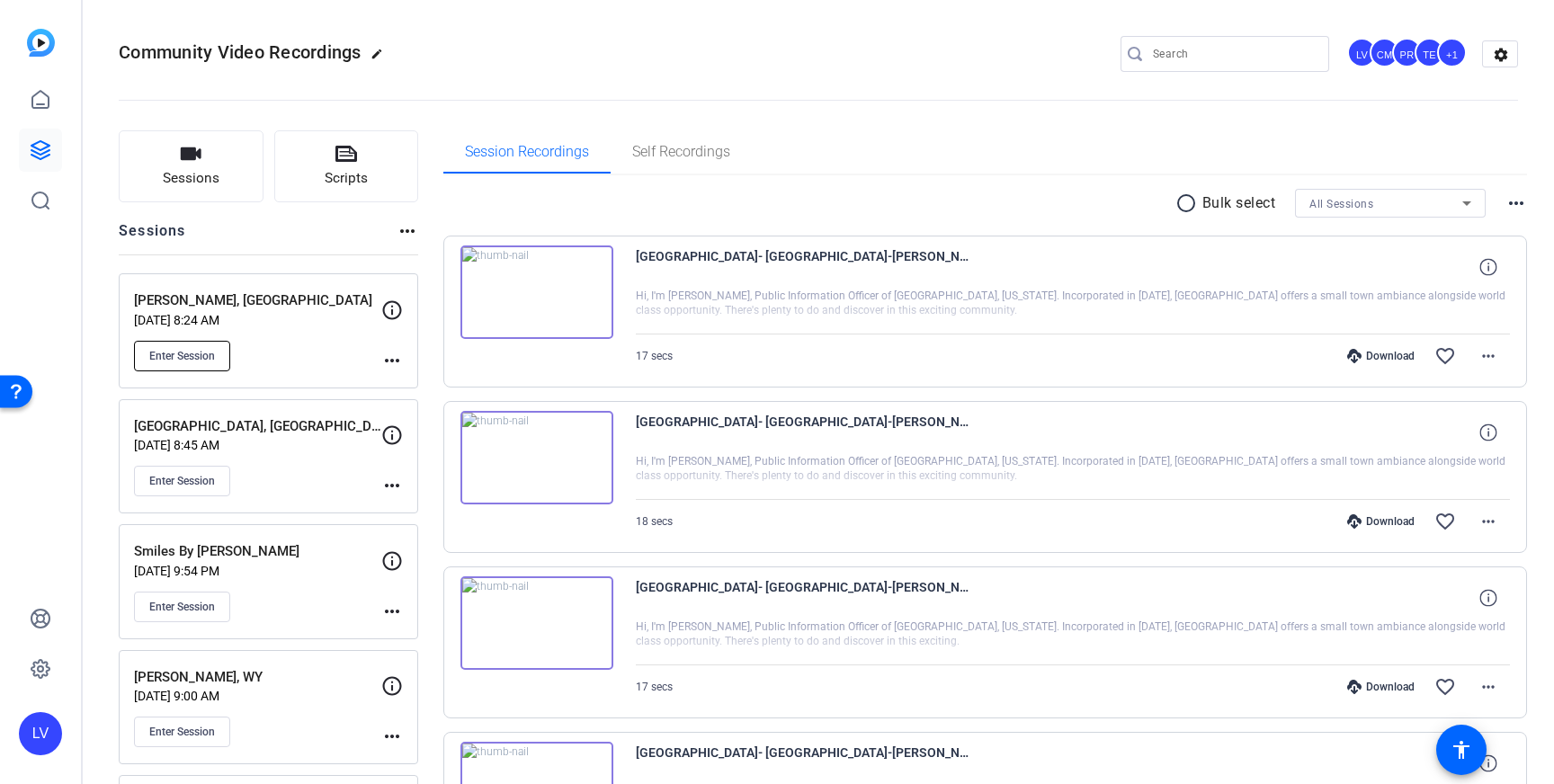
click at [181, 372] on div "[PERSON_NAME], [GEOGRAPHIC_DATA] [DATE] 8:24 AM Enter Session more_horiz" at bounding box center [269, 331] width 299 height 115
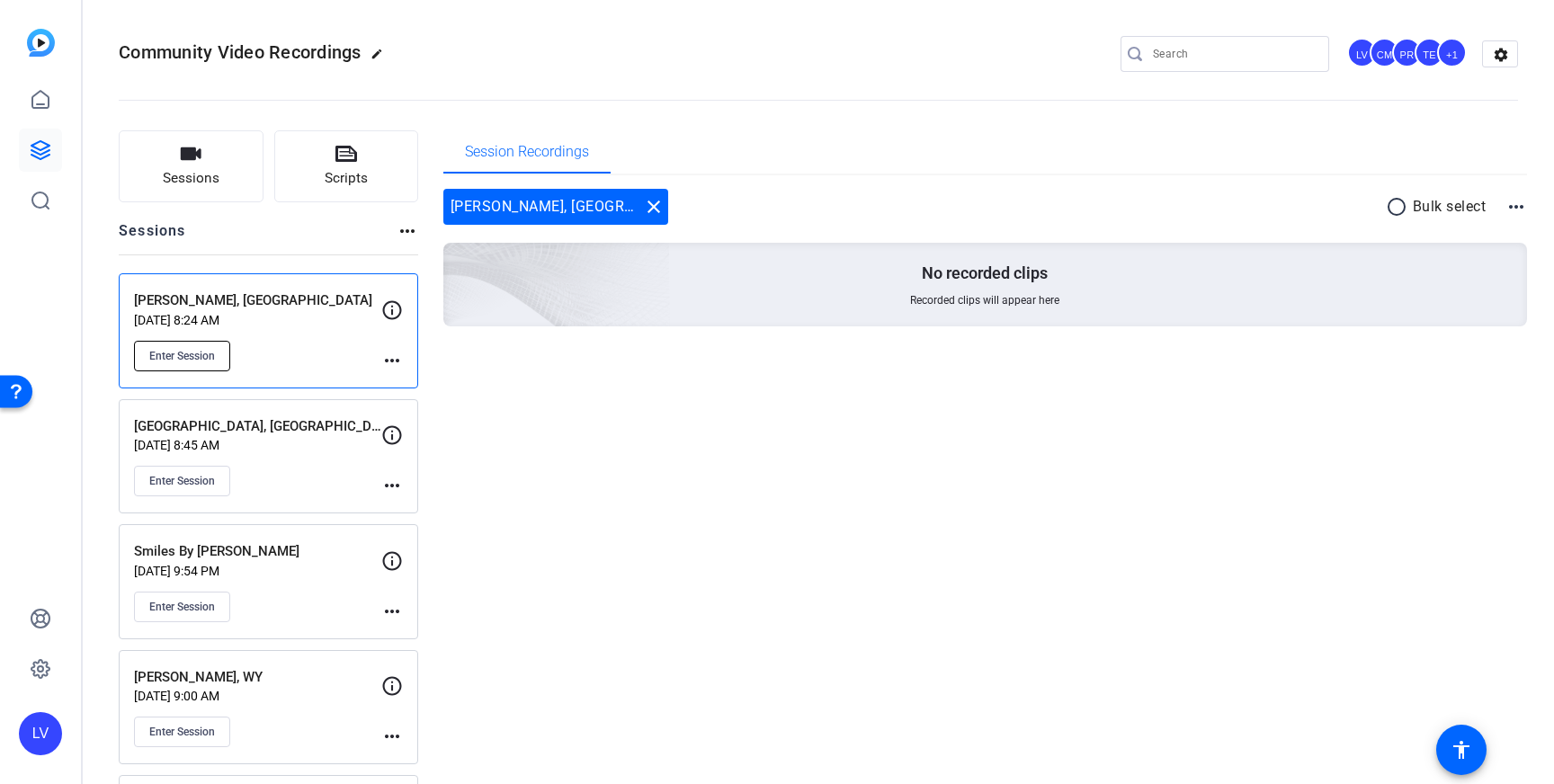
click at [191, 349] on span "Enter Session" at bounding box center [182, 355] width 66 height 14
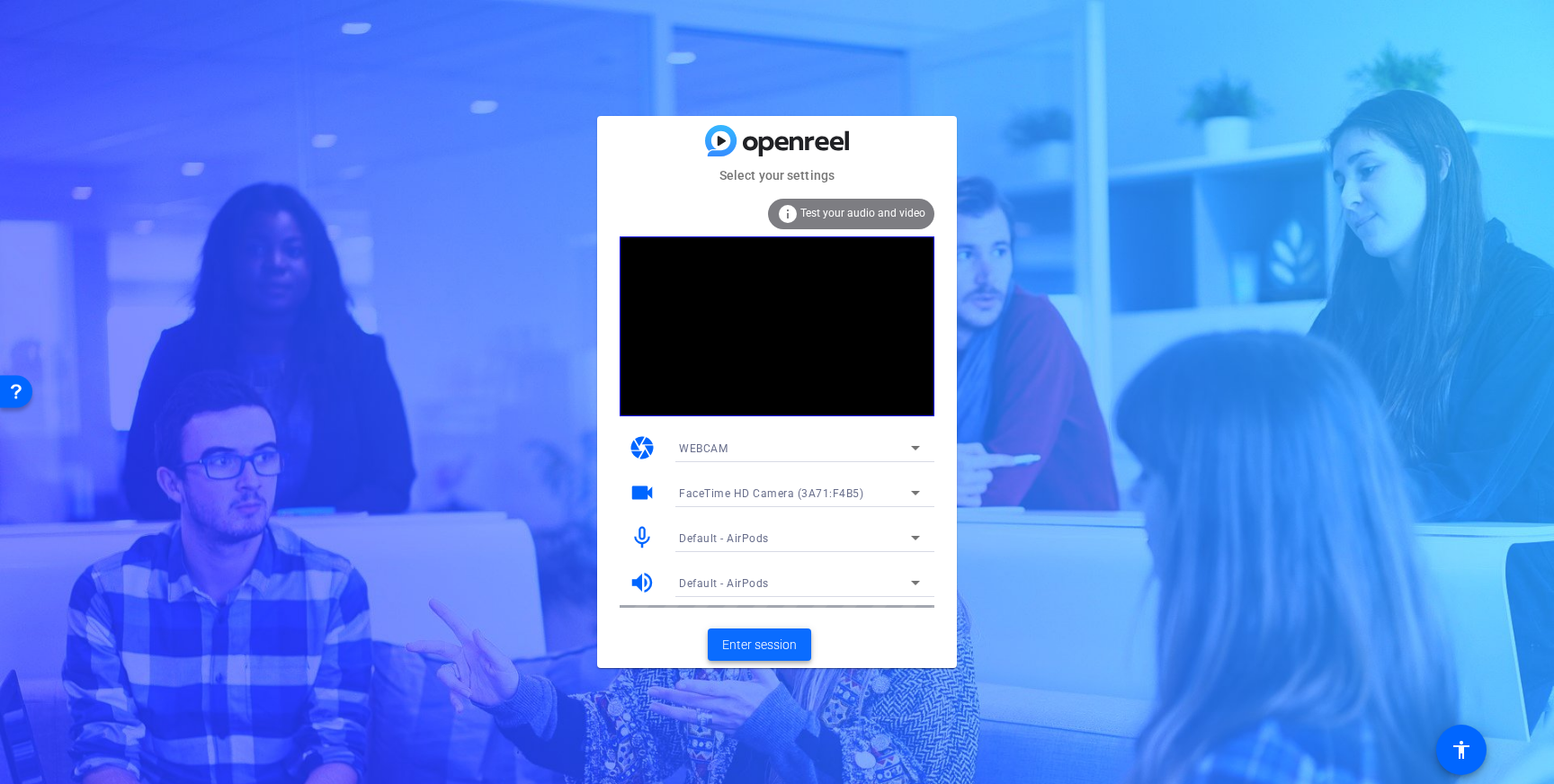
click at [765, 645] on span "Enter session" at bounding box center [759, 645] width 74 height 19
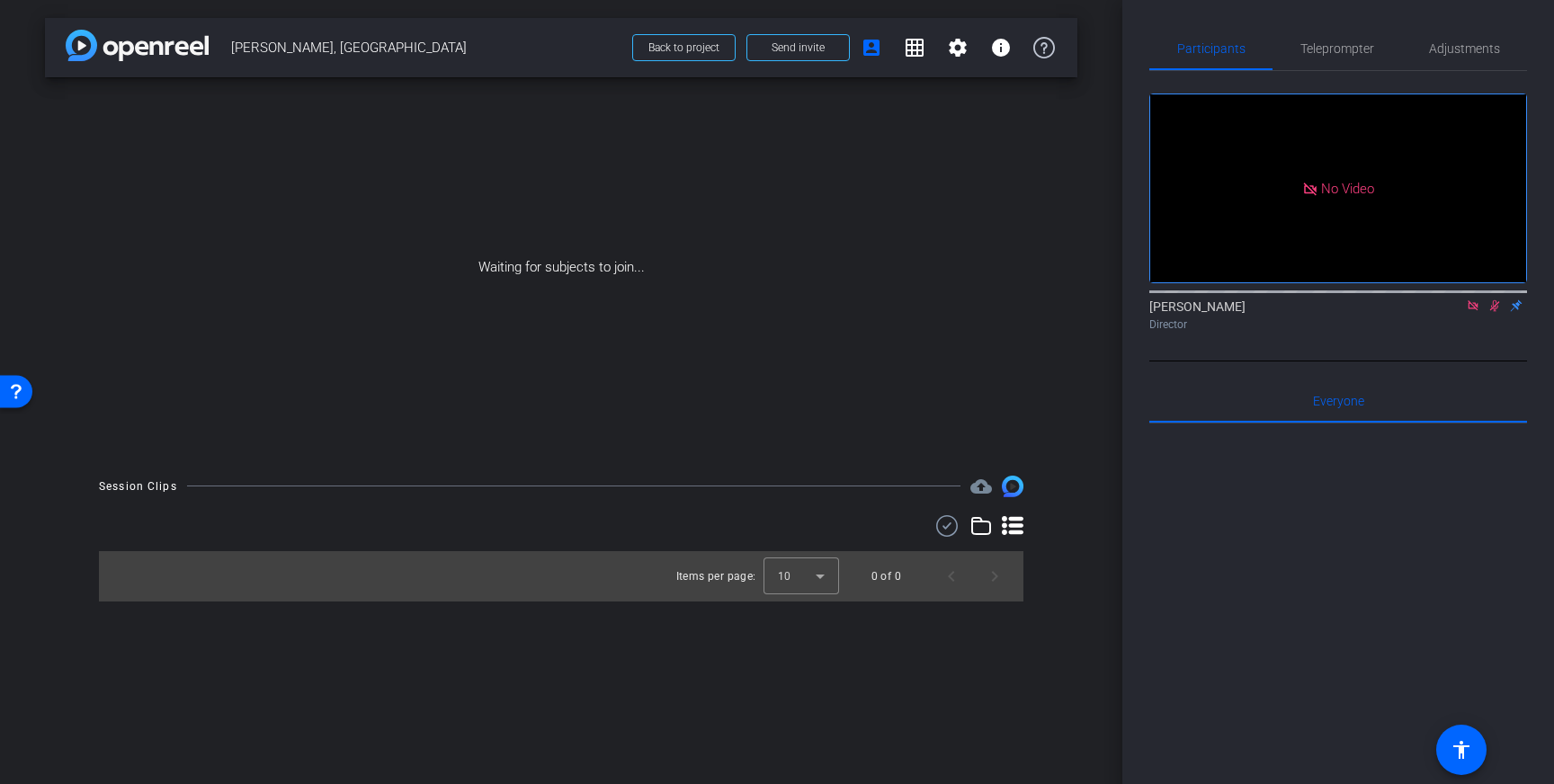
click at [1470, 312] on icon at bounding box center [1472, 306] width 14 height 13
click at [1476, 312] on icon at bounding box center [1472, 306] width 14 height 13
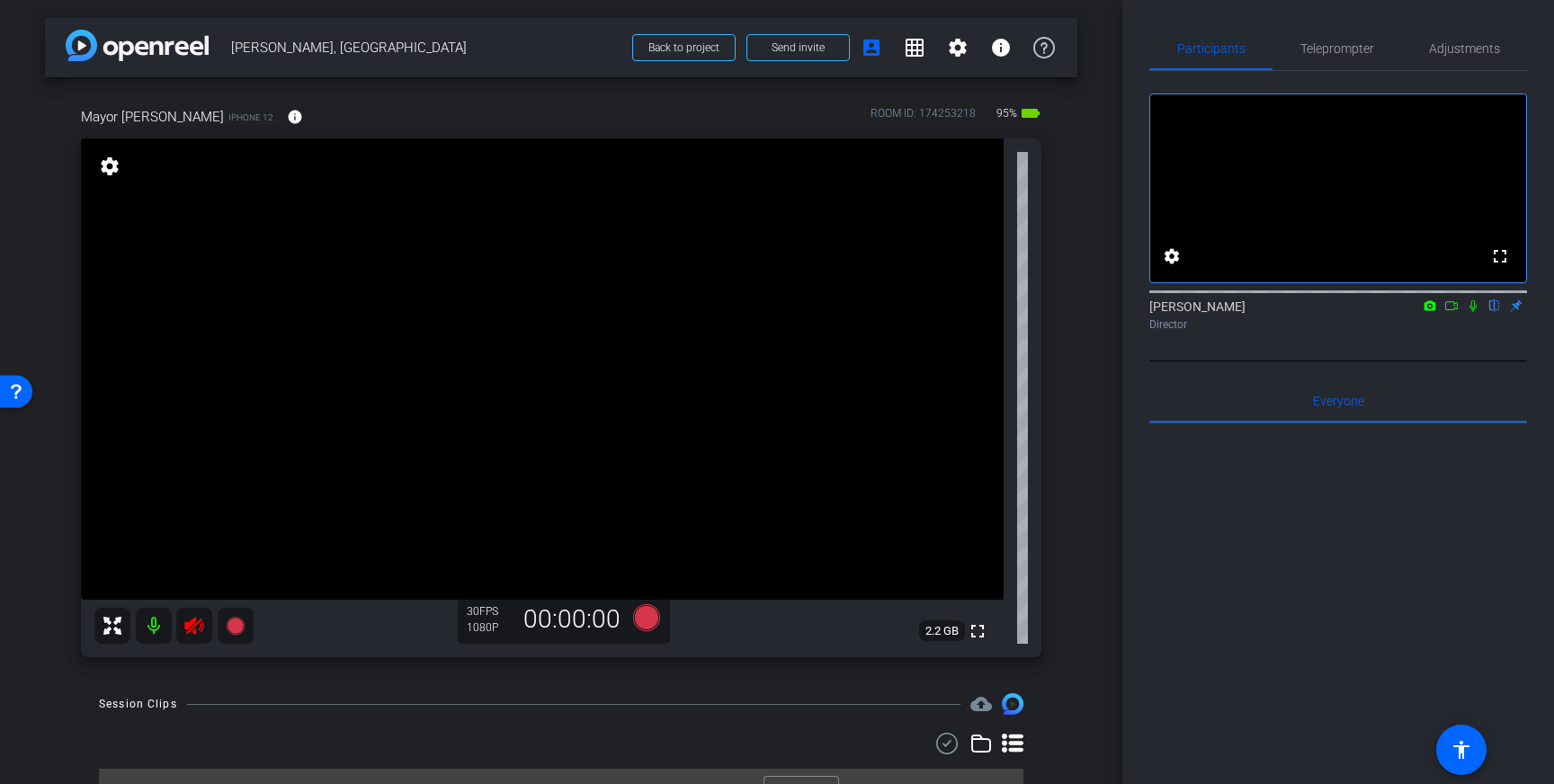
click at [190, 630] on icon at bounding box center [193, 625] width 19 height 18
click at [1491, 46] on span "Adjustments" at bounding box center [1464, 48] width 71 height 13
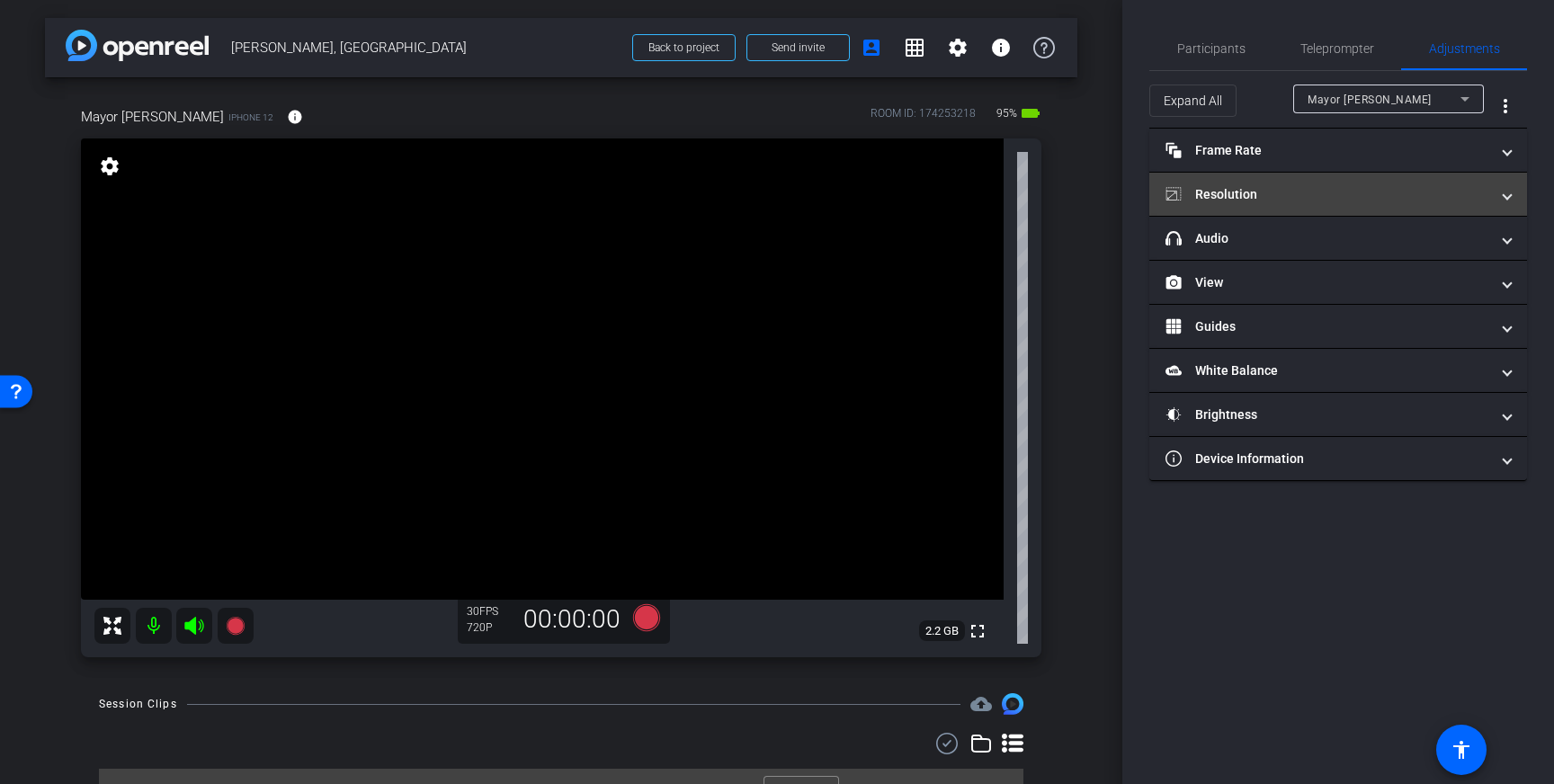
click at [1429, 197] on mat-panel-title "Resolution" at bounding box center [1327, 194] width 323 height 19
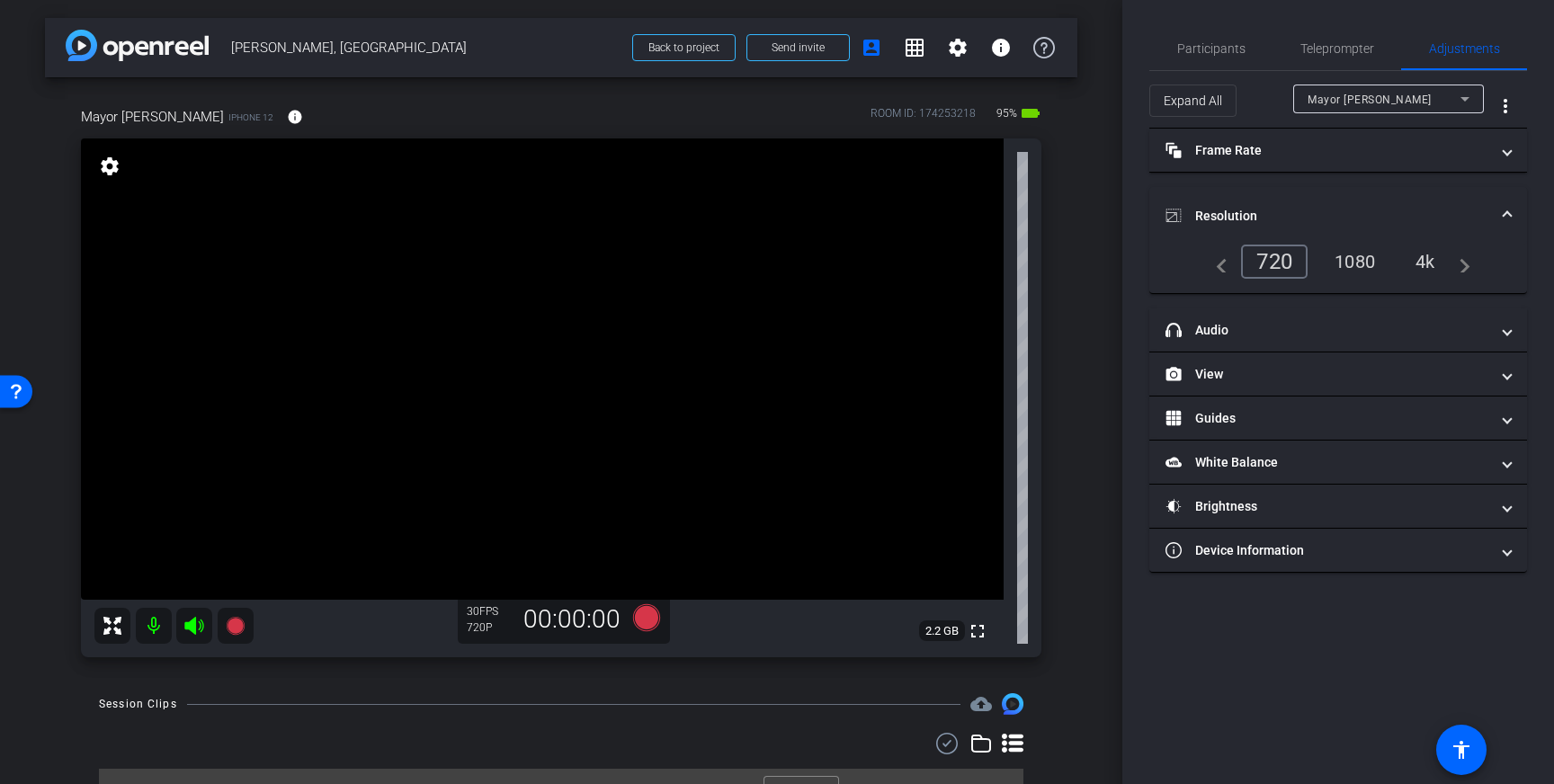
click at [1426, 260] on div "4k" at bounding box center [1425, 261] width 46 height 31
click at [1354, 46] on span "Teleprompter" at bounding box center [1337, 48] width 73 height 13
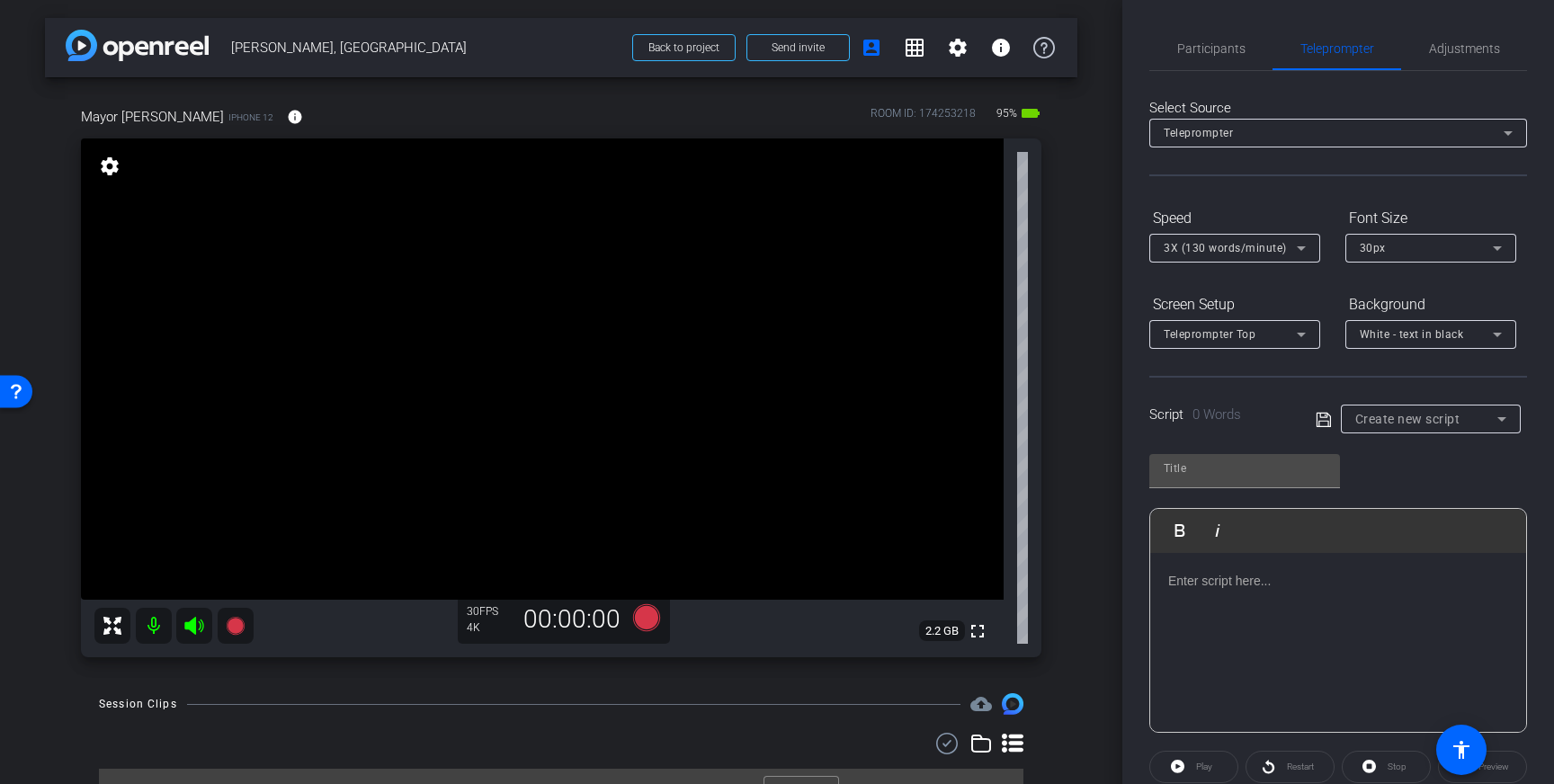
click at [1269, 634] on div at bounding box center [1337, 643] width 375 height 180
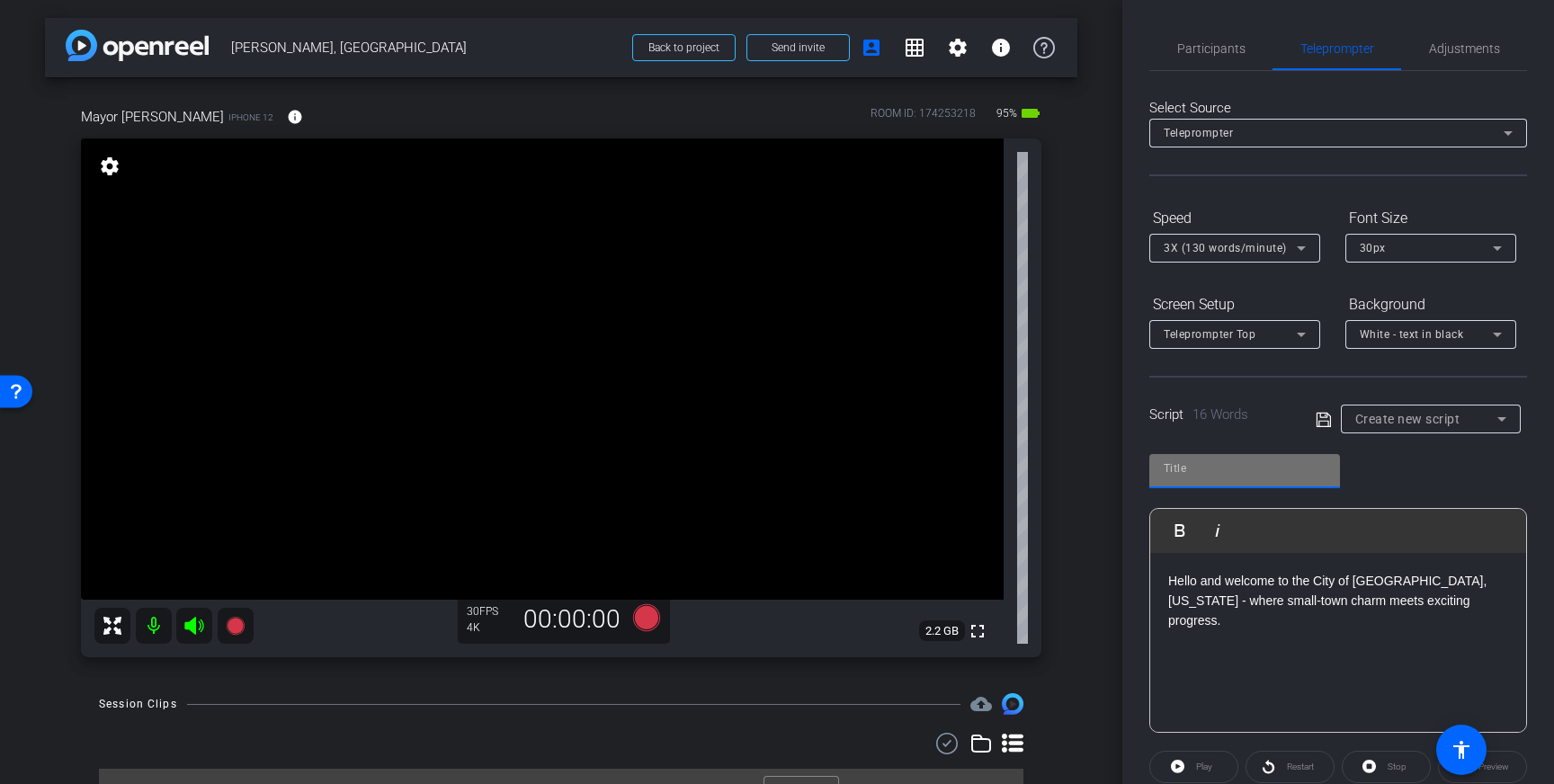
click at [1224, 477] on input "text" at bounding box center [1245, 467] width 162 height 21
type input "Starke FL"
click at [1322, 425] on icon at bounding box center [1323, 419] width 16 height 21
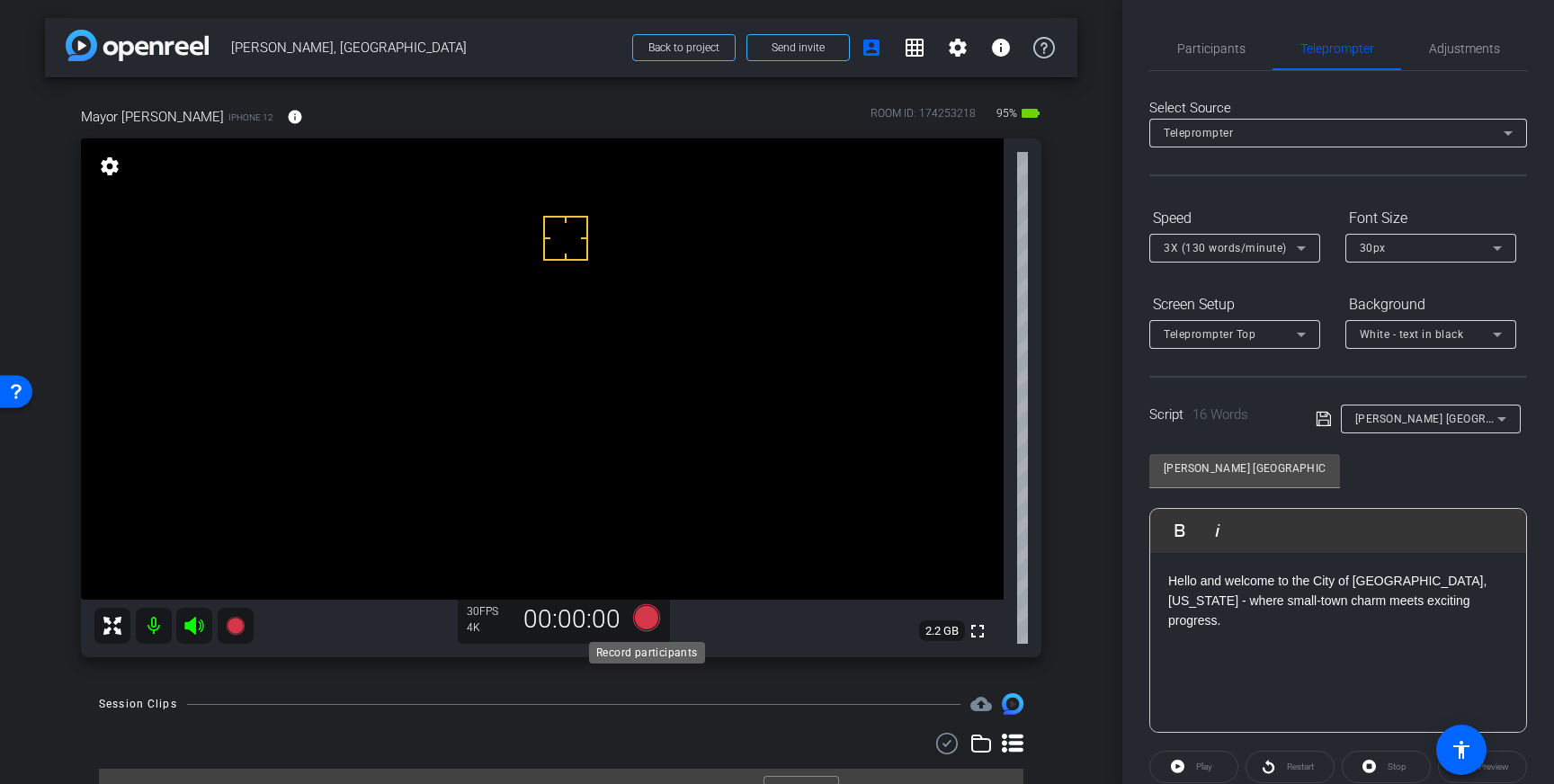
click at [649, 617] on icon at bounding box center [646, 617] width 27 height 27
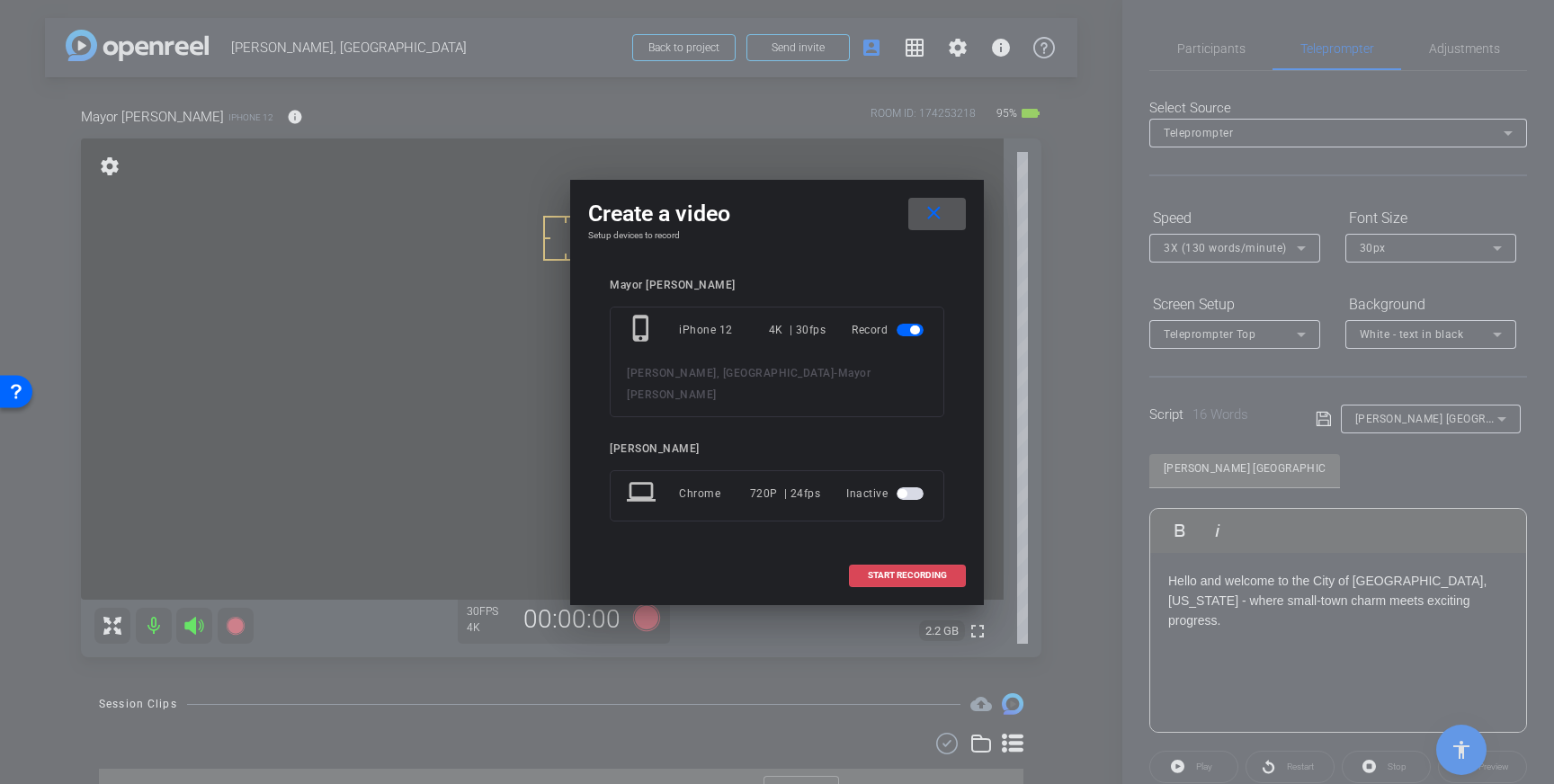
click at [892, 570] on span "START RECORDING" at bounding box center [907, 575] width 79 height 9
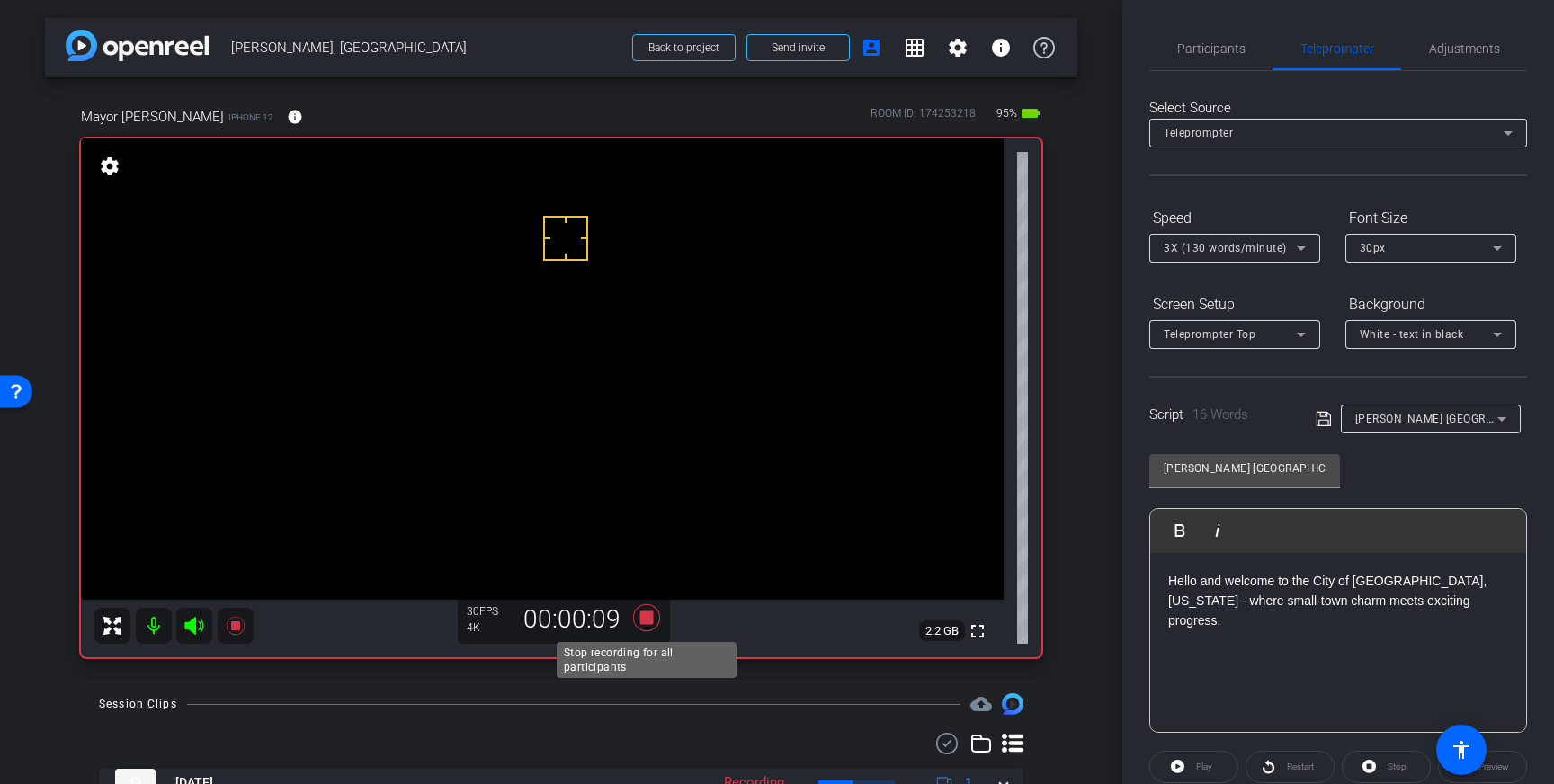
click at [648, 618] on icon at bounding box center [646, 617] width 27 height 27
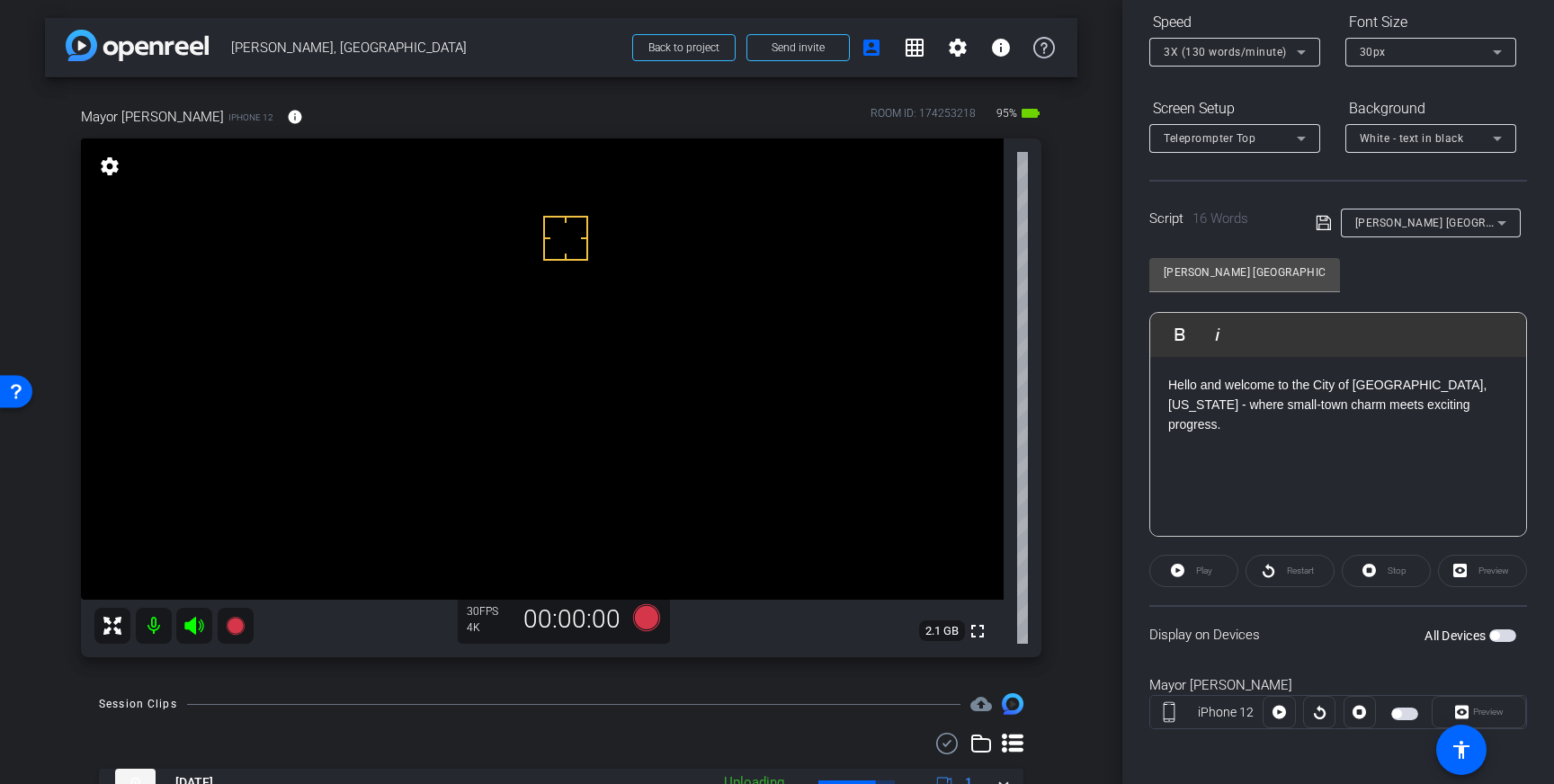
scroll to position [199, 0]
click at [1504, 634] on span "button" at bounding box center [1502, 633] width 27 height 13
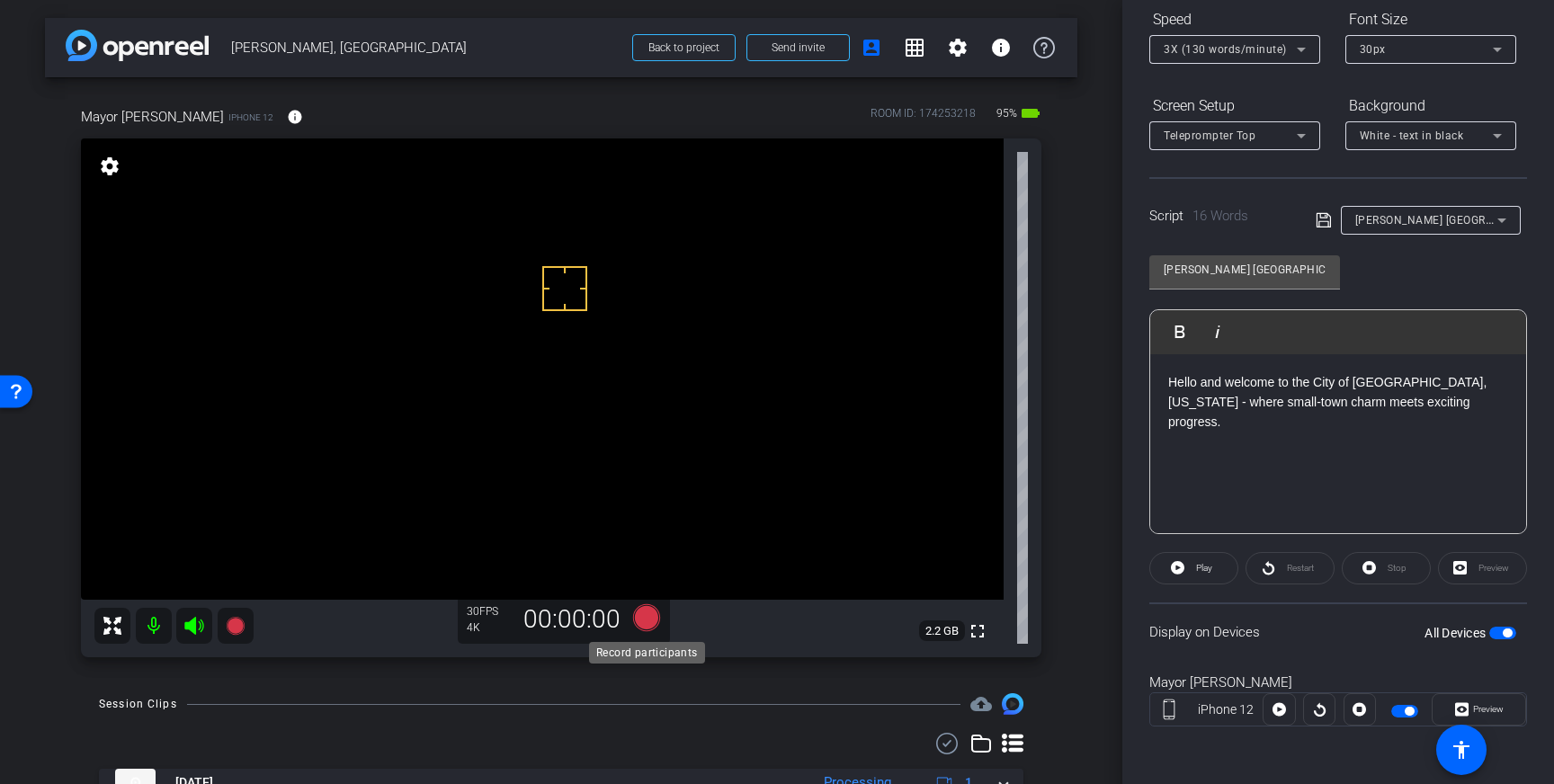
click at [636, 617] on icon at bounding box center [646, 617] width 27 height 27
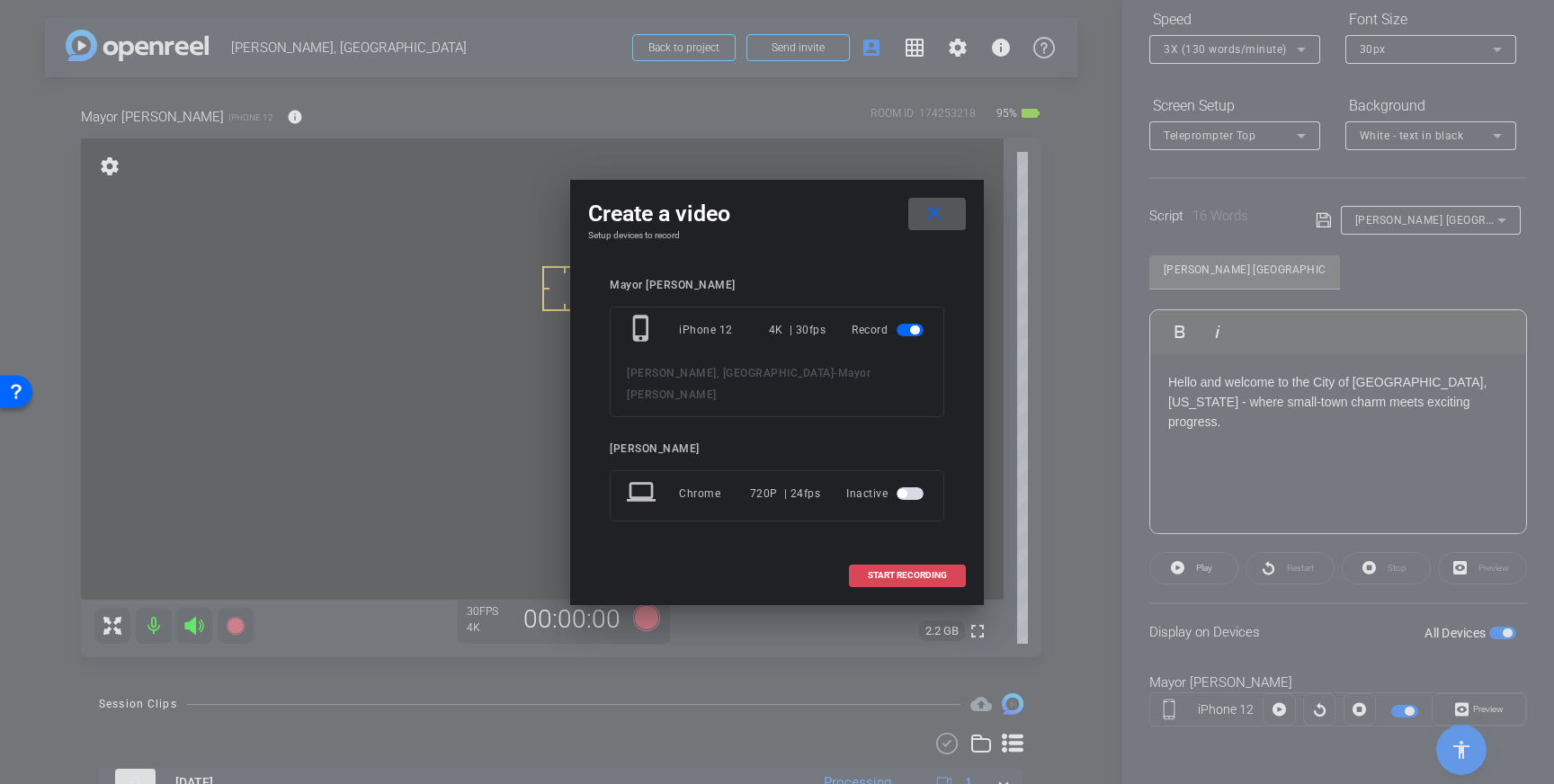
click at [920, 570] on span "START RECORDING" at bounding box center [907, 575] width 79 height 9
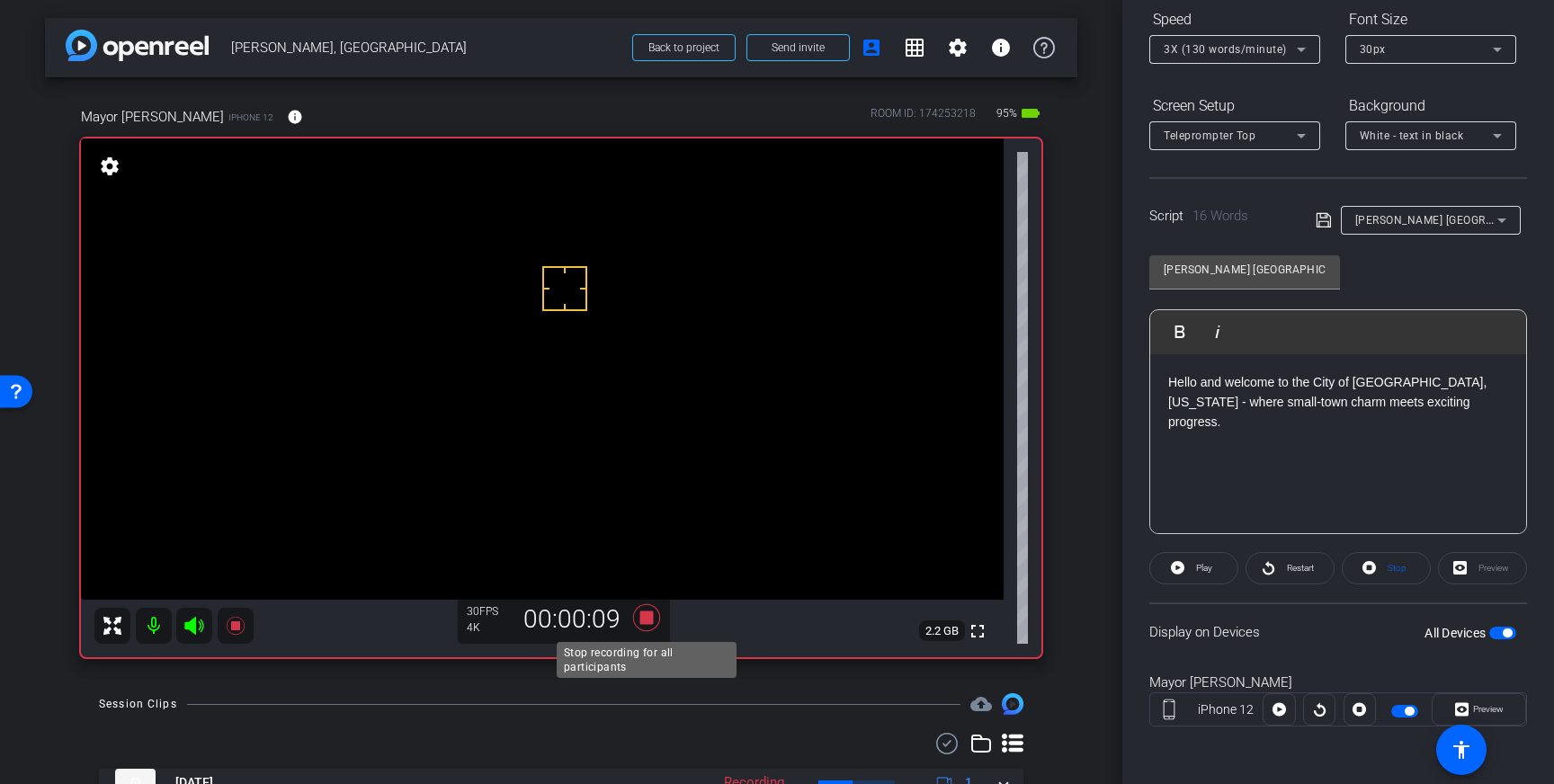
click at [645, 621] on icon at bounding box center [646, 617] width 27 height 27
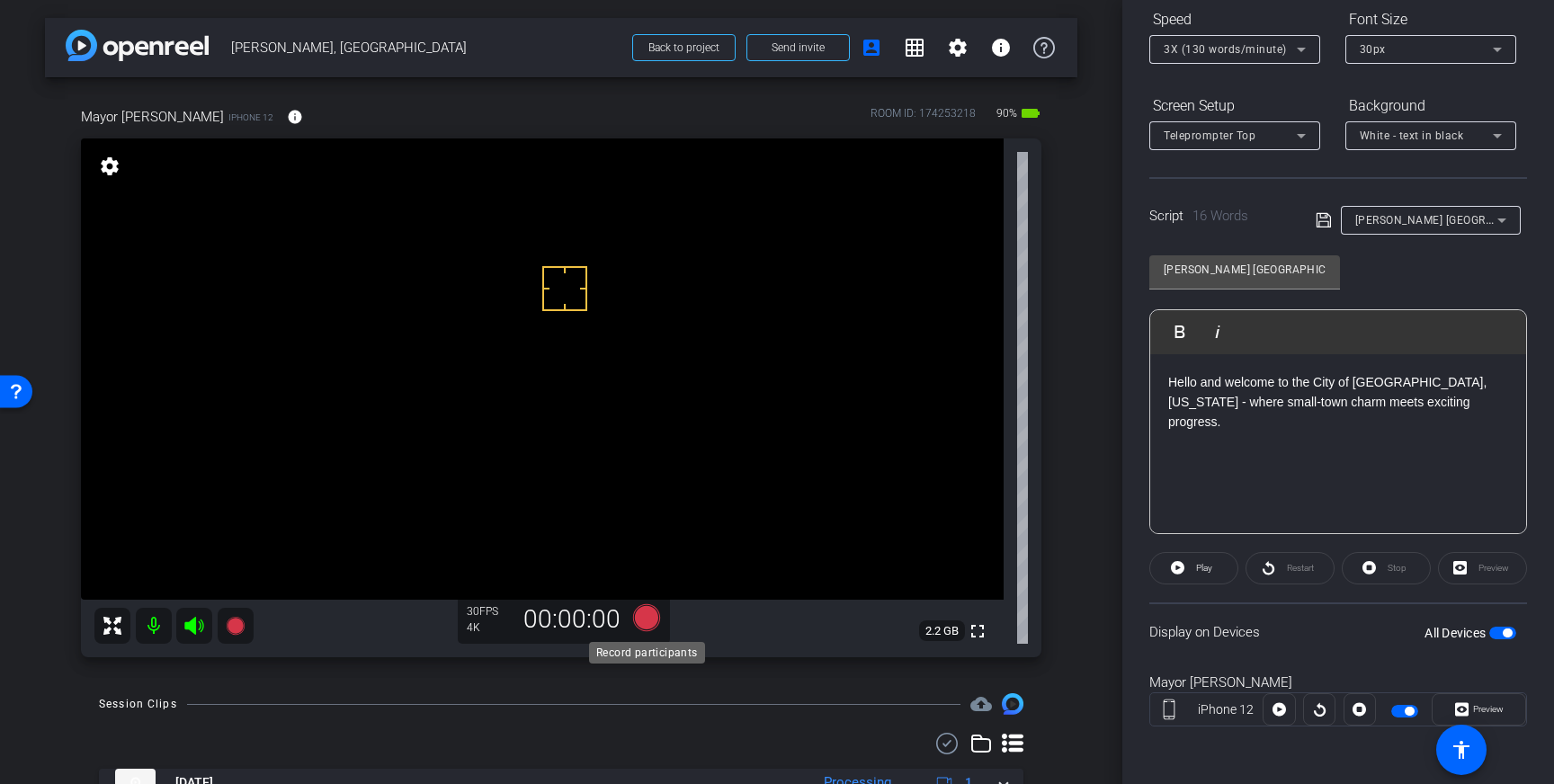
click at [649, 618] on icon at bounding box center [646, 617] width 27 height 27
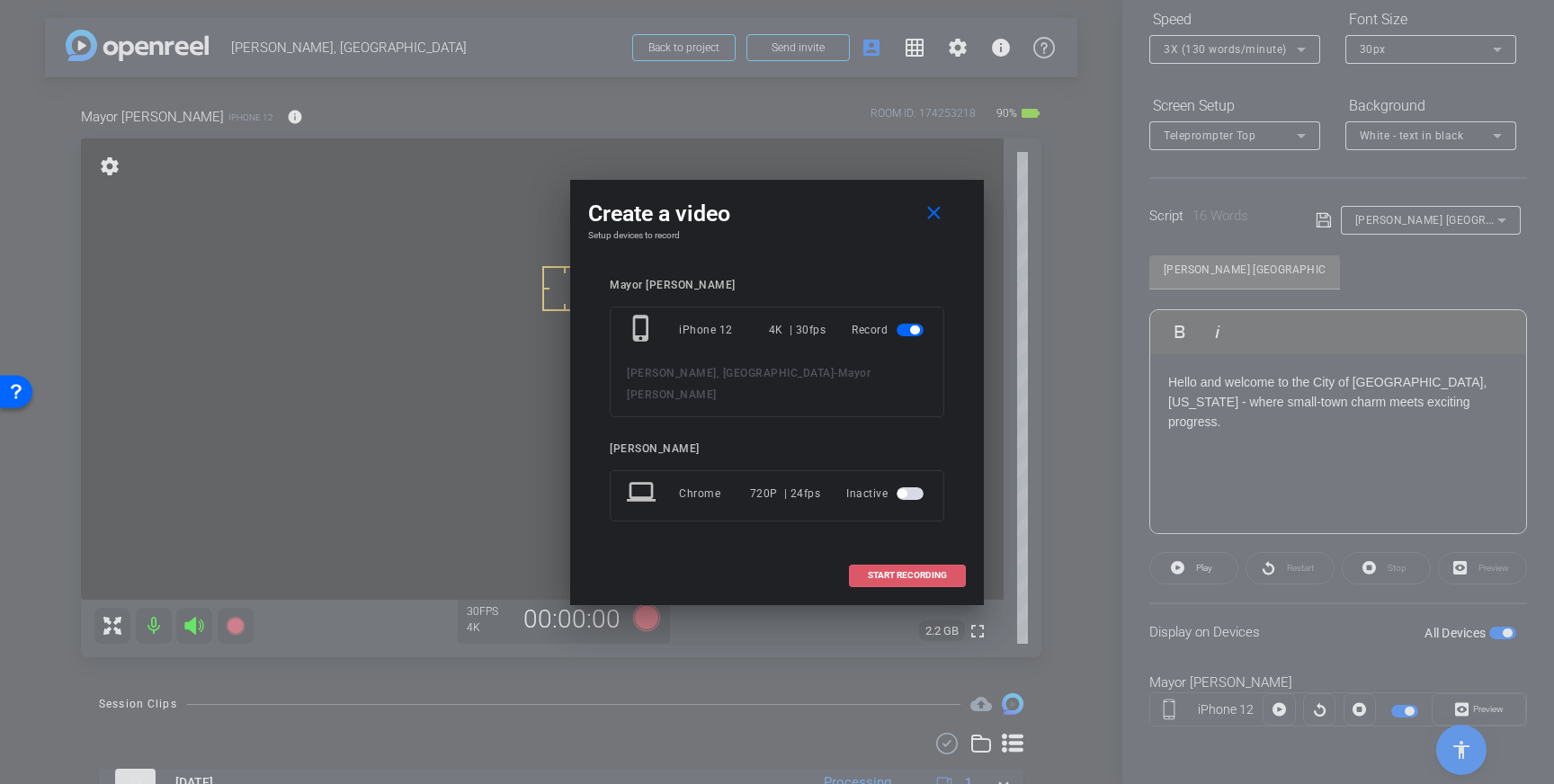
click at [885, 570] on span "START RECORDING" at bounding box center [907, 575] width 79 height 9
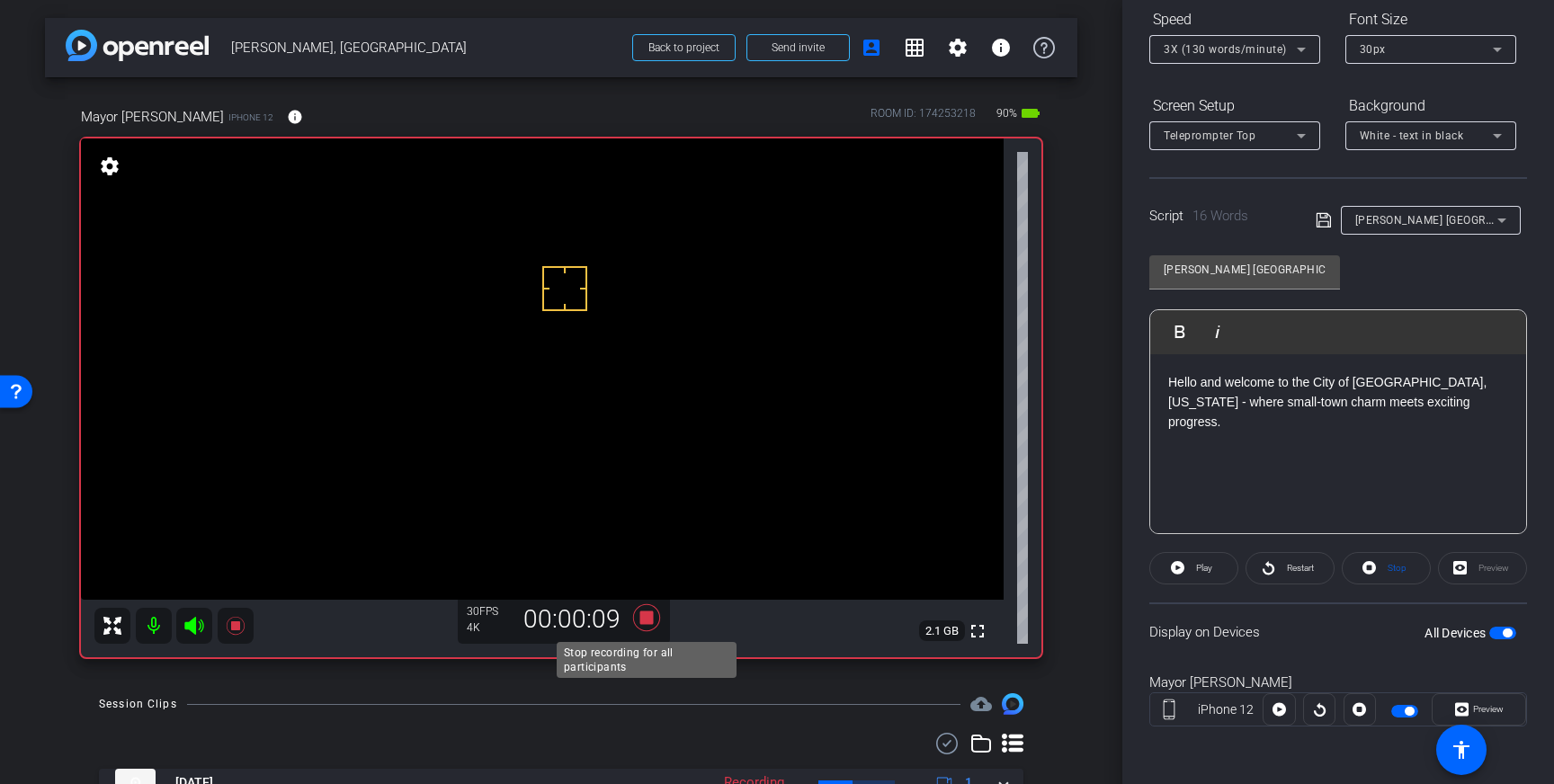
click at [648, 620] on icon at bounding box center [646, 617] width 27 height 27
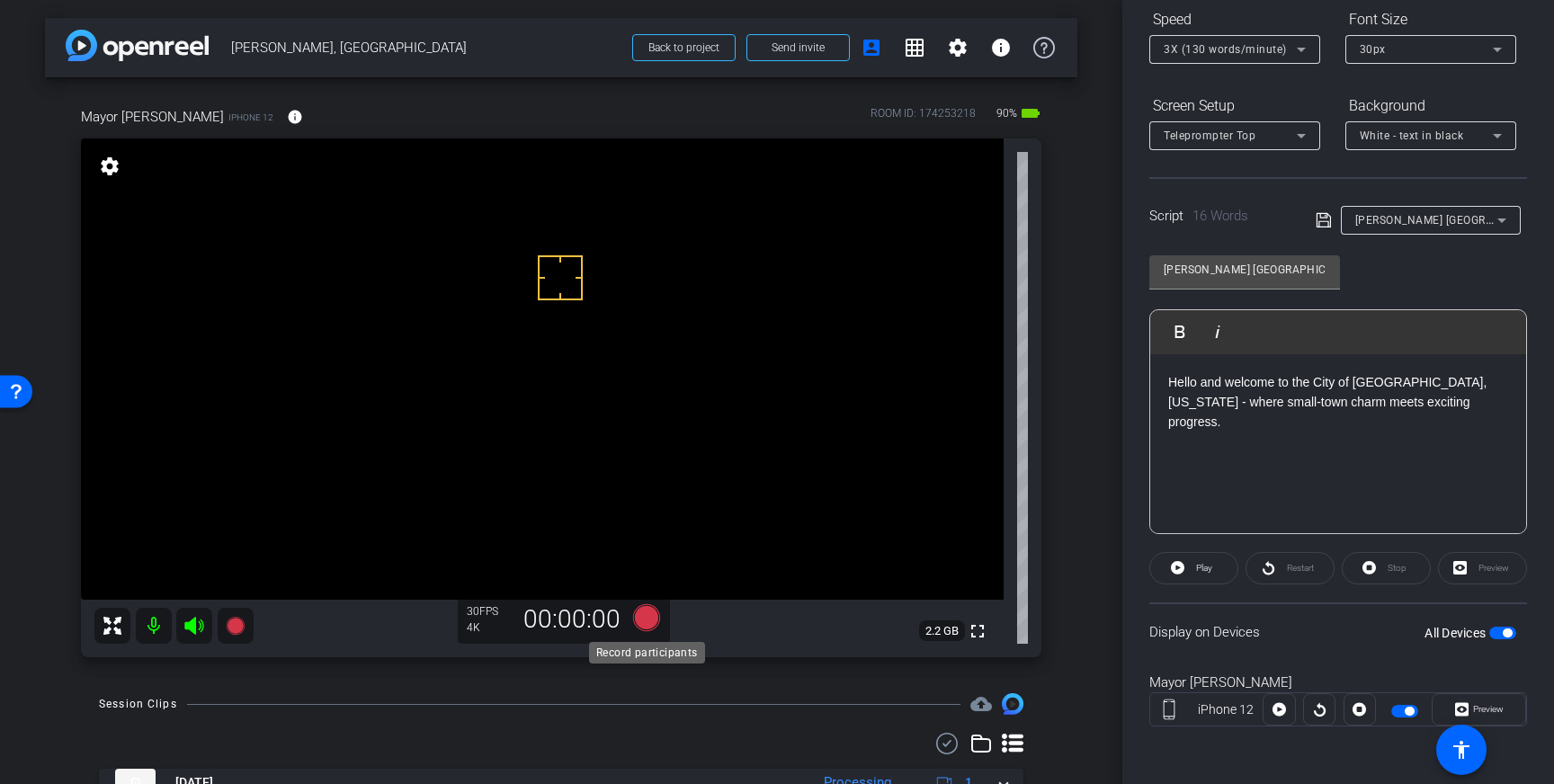
click at [650, 621] on icon at bounding box center [646, 617] width 27 height 27
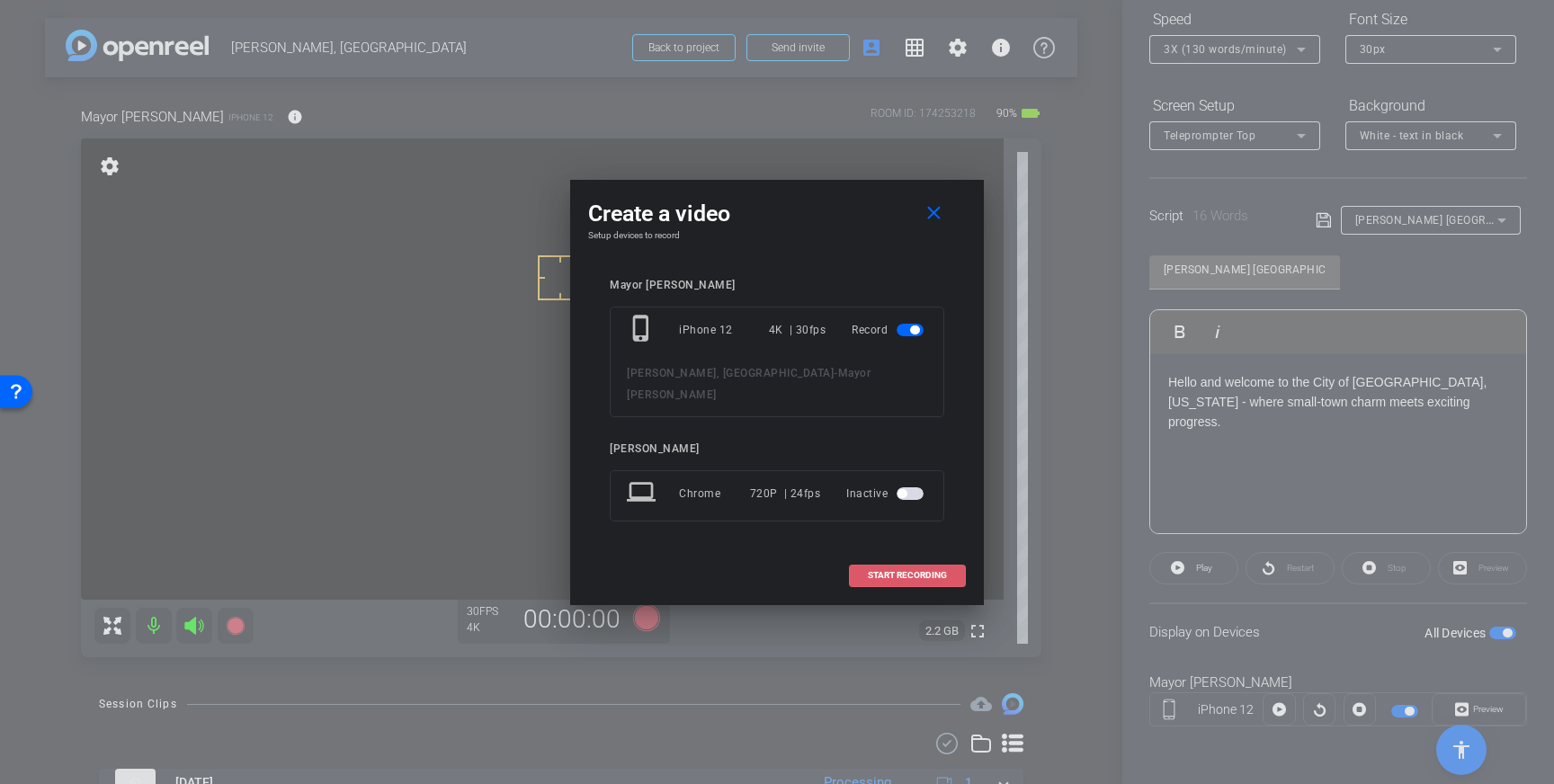
click at [882, 570] on span "START RECORDING" at bounding box center [907, 575] width 79 height 9
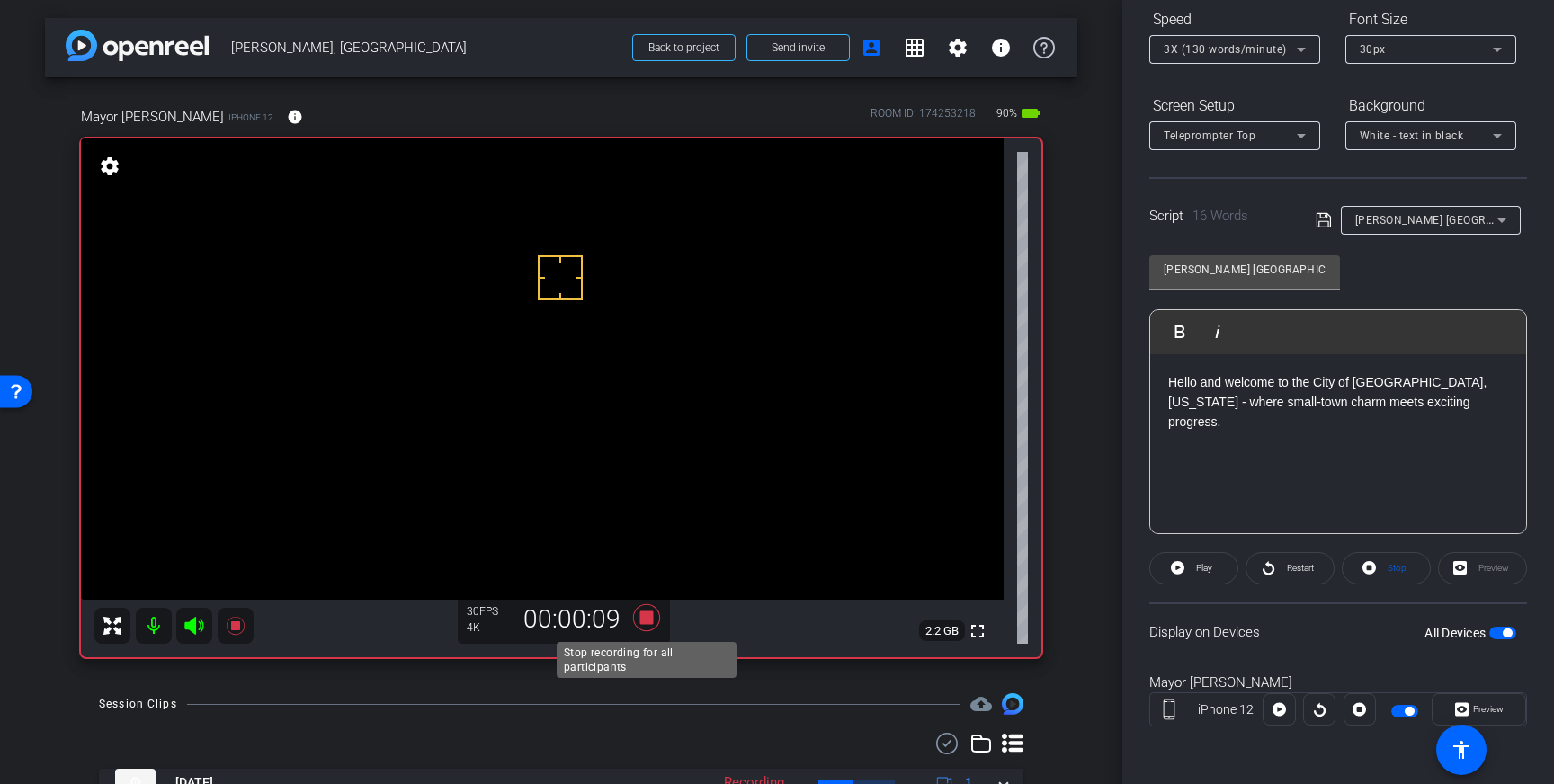
click at [650, 609] on icon at bounding box center [646, 617] width 43 height 33
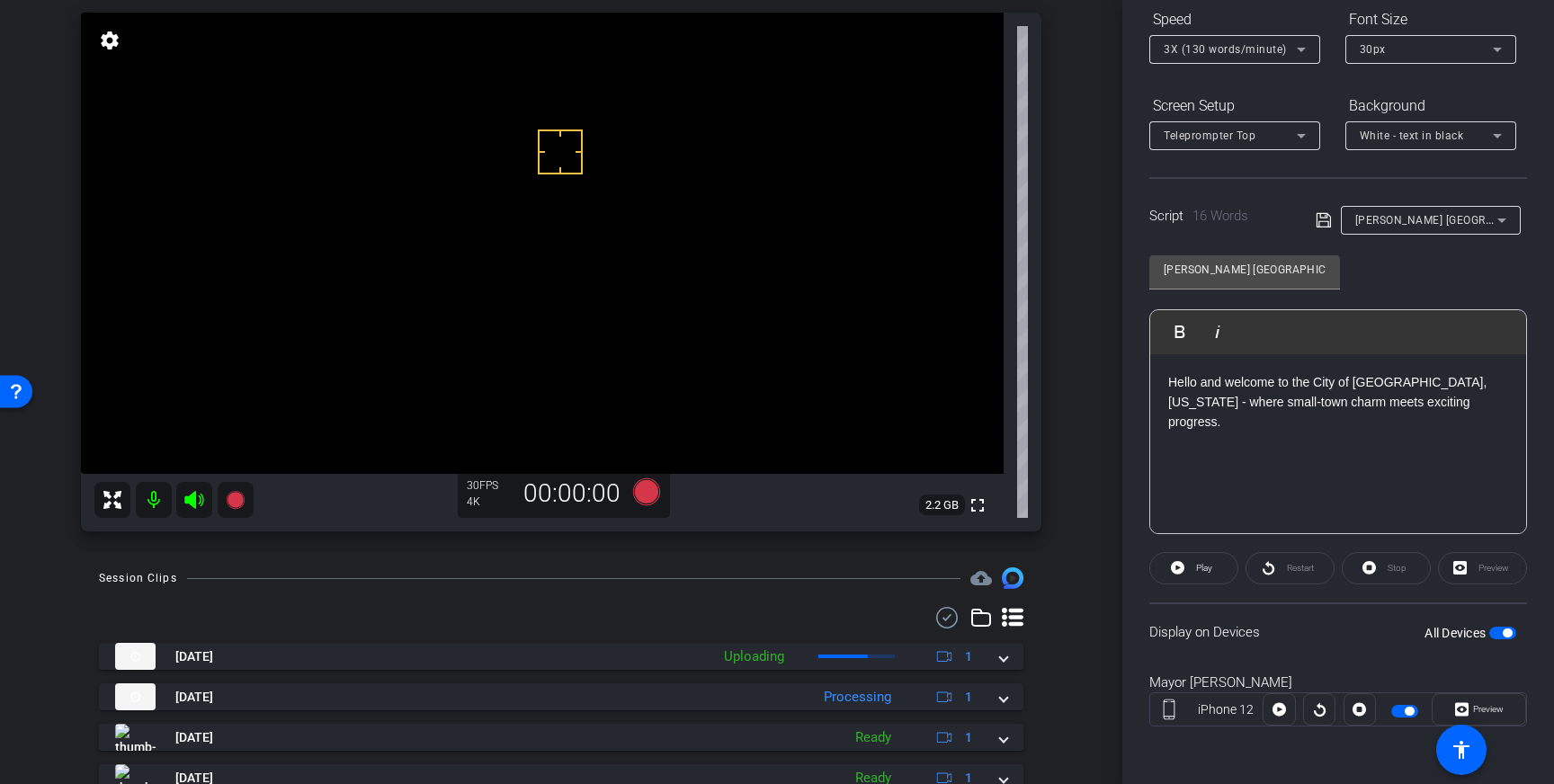
scroll to position [127, 0]
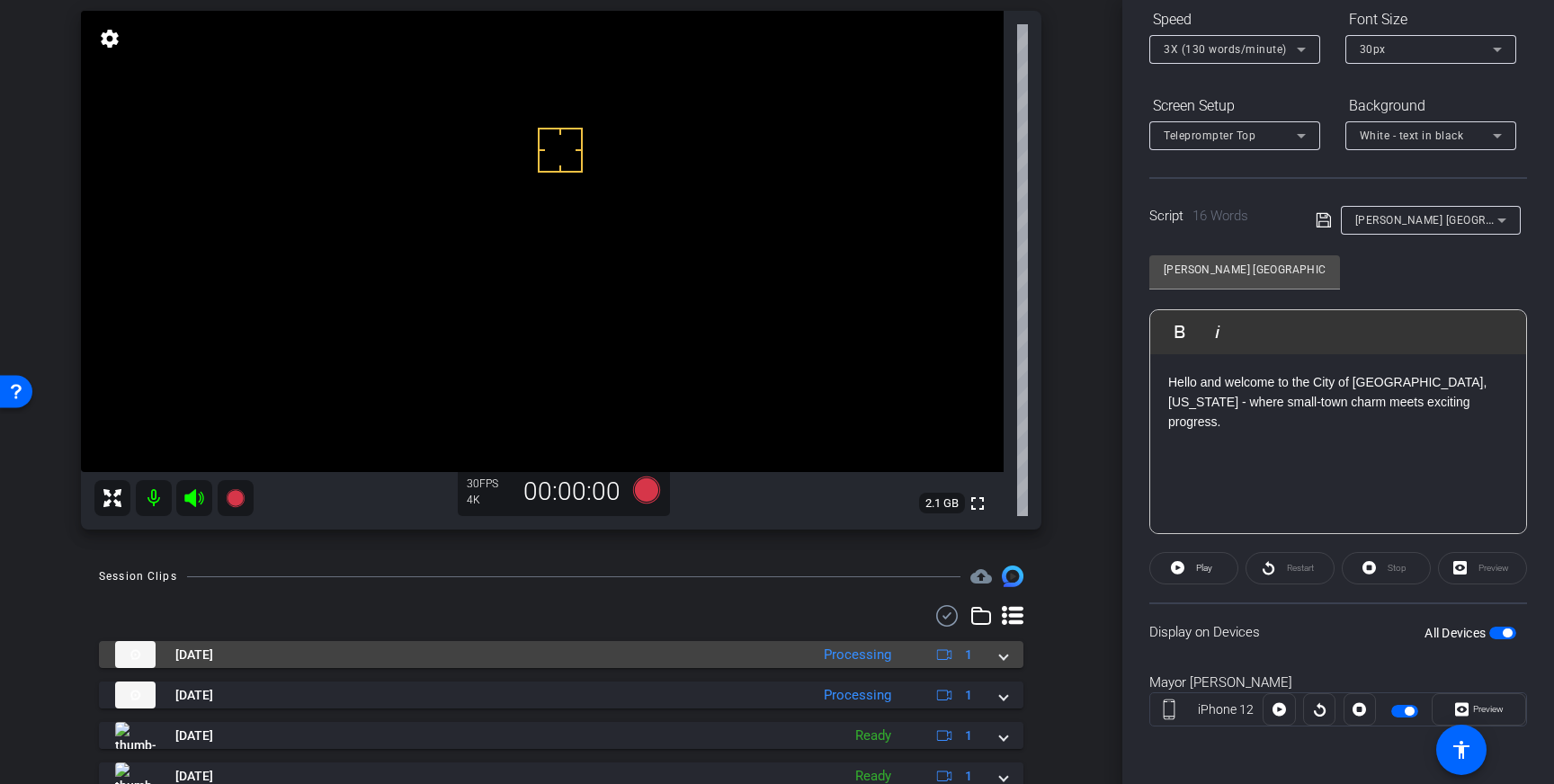
click at [1004, 656] on span at bounding box center [1004, 655] width 7 height 19
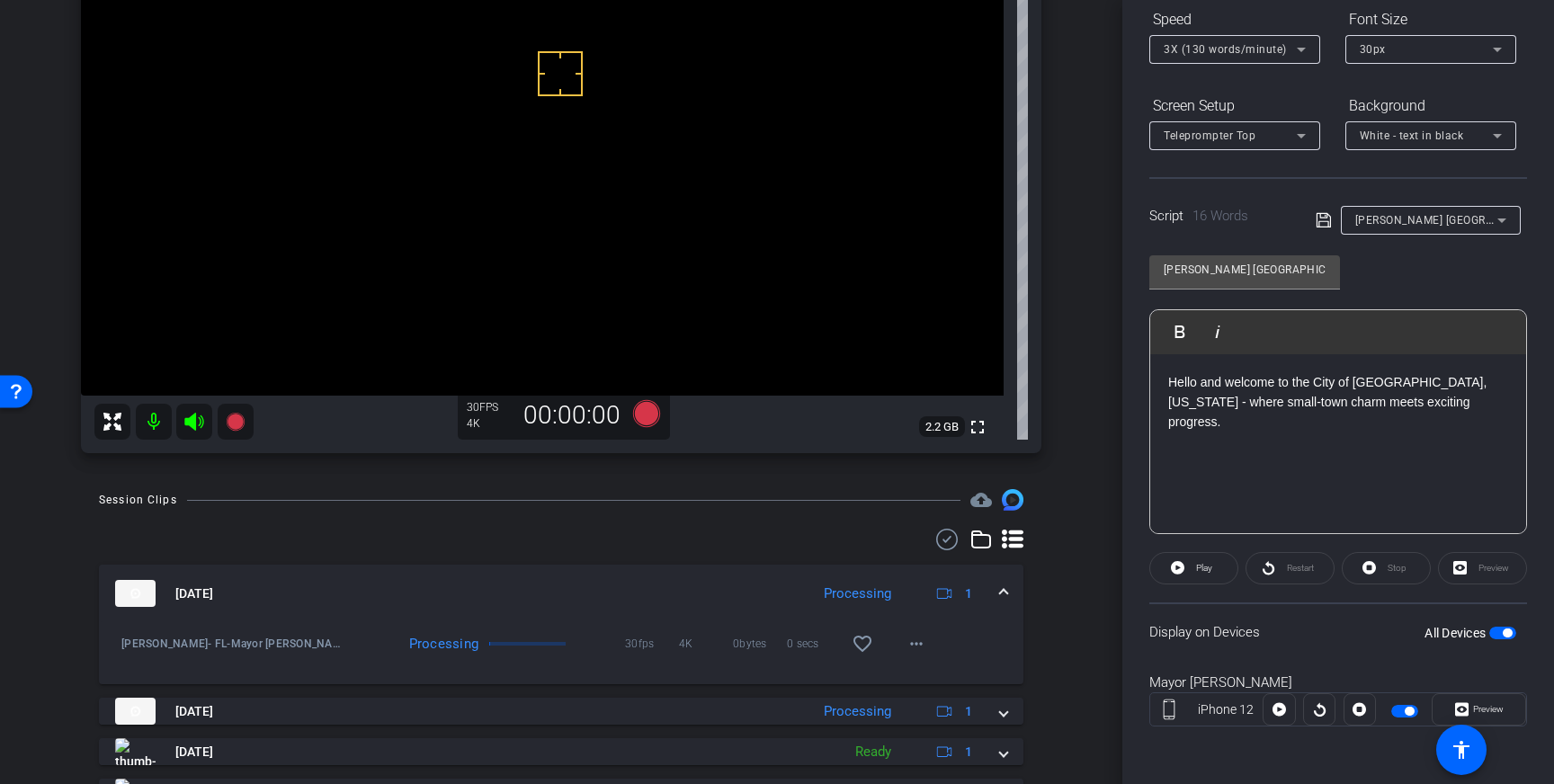
scroll to position [208, 0]
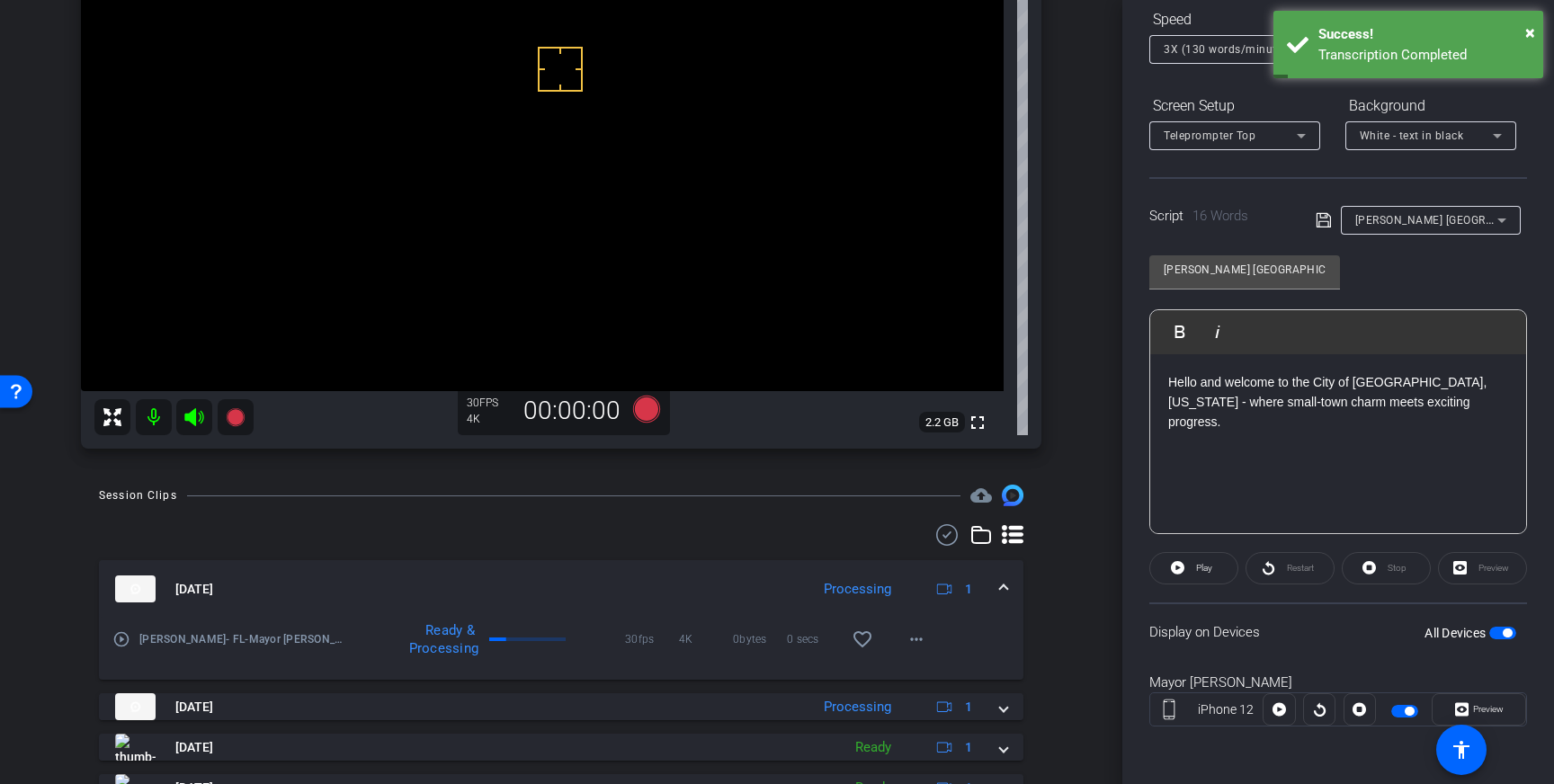
click at [125, 641] on mat-icon "play_circle_outline" at bounding box center [121, 638] width 18 height 18
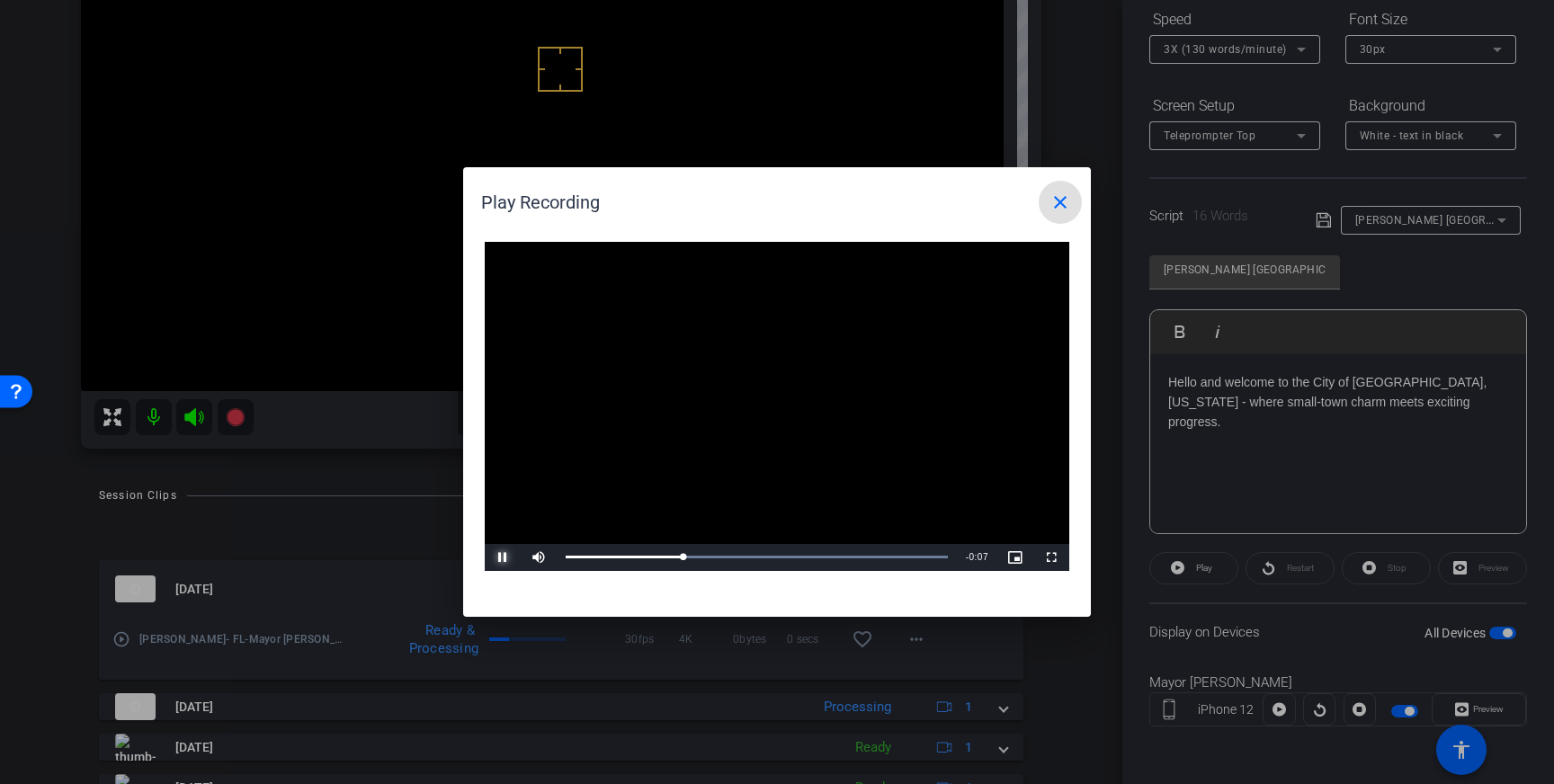
click at [500, 557] on span "Video Player" at bounding box center [502, 557] width 36 height 0
click at [1064, 189] on span at bounding box center [1060, 202] width 43 height 43
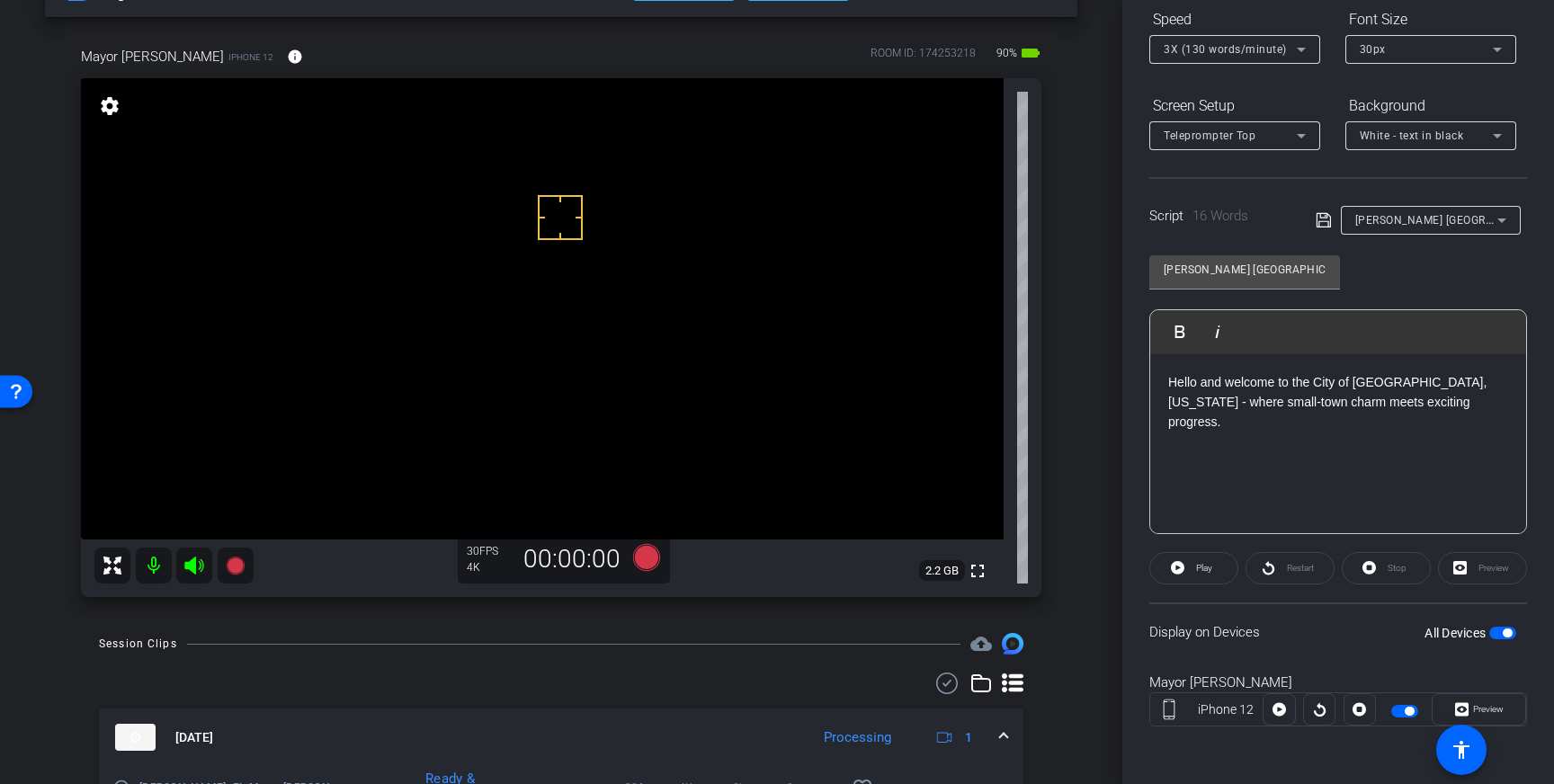
scroll to position [61, 0]
click at [643, 555] on icon at bounding box center [646, 555] width 27 height 27
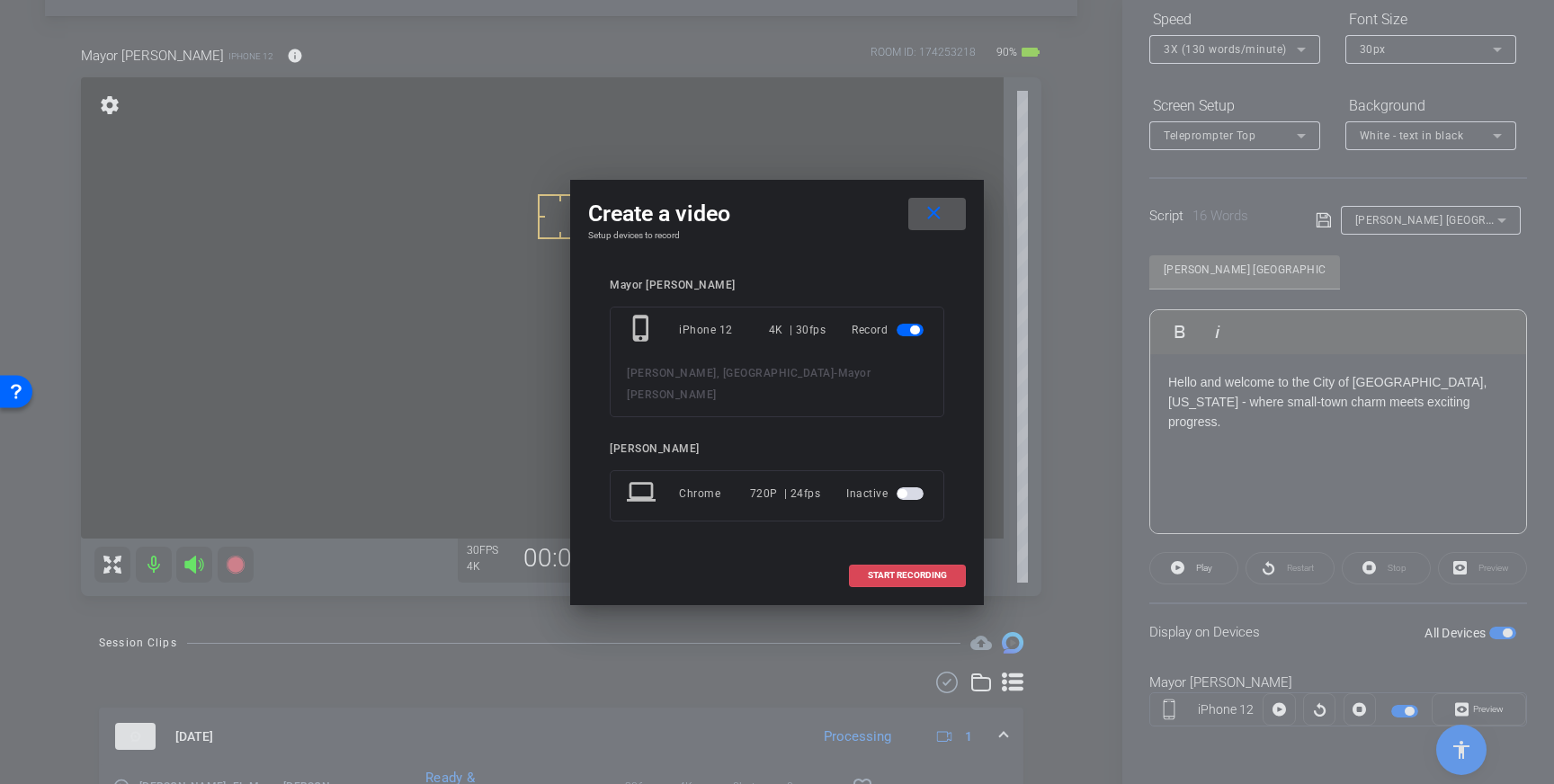
click at [874, 570] on span "START RECORDING" at bounding box center [907, 575] width 79 height 9
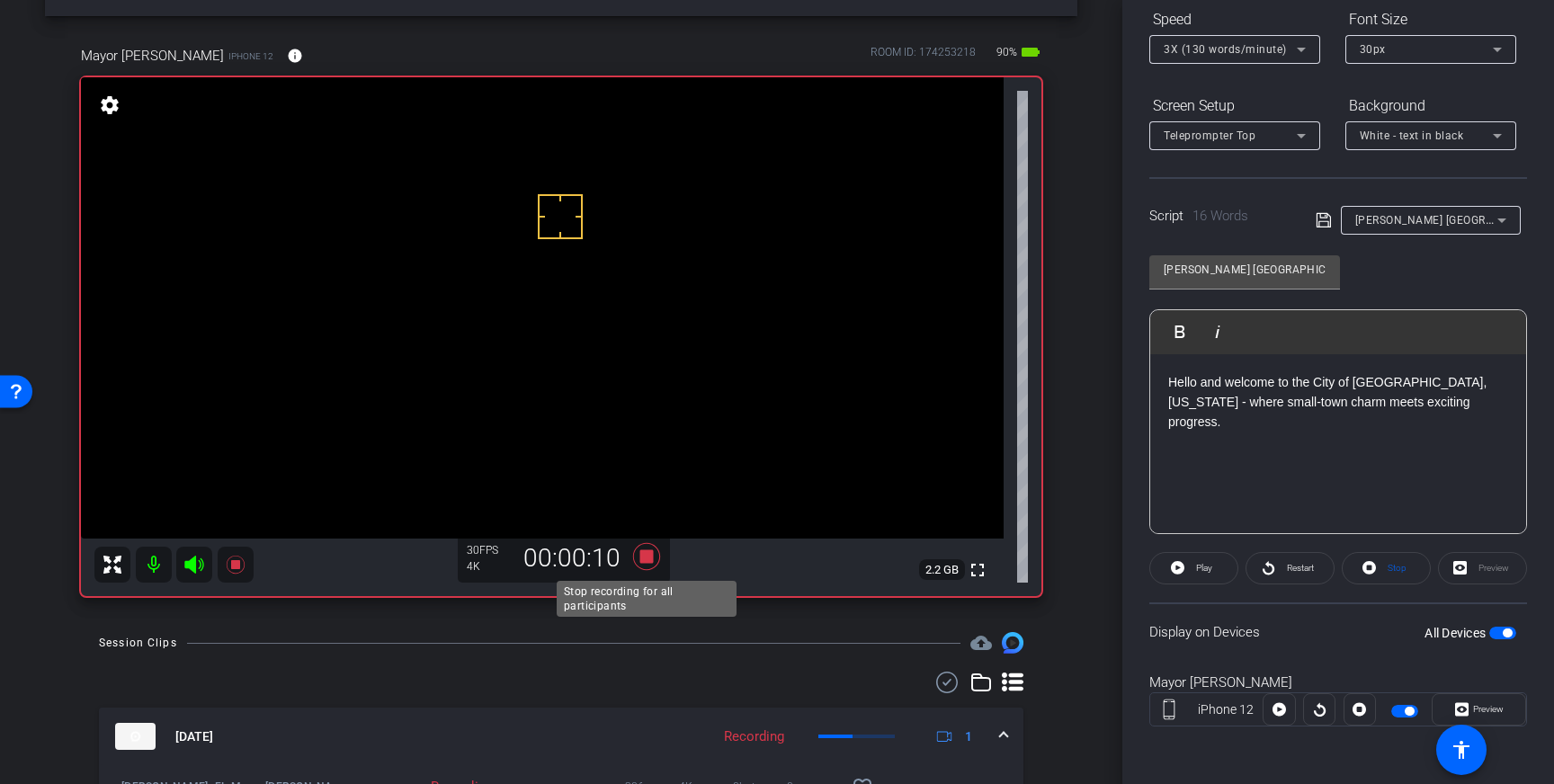
click at [647, 555] on icon at bounding box center [646, 555] width 27 height 27
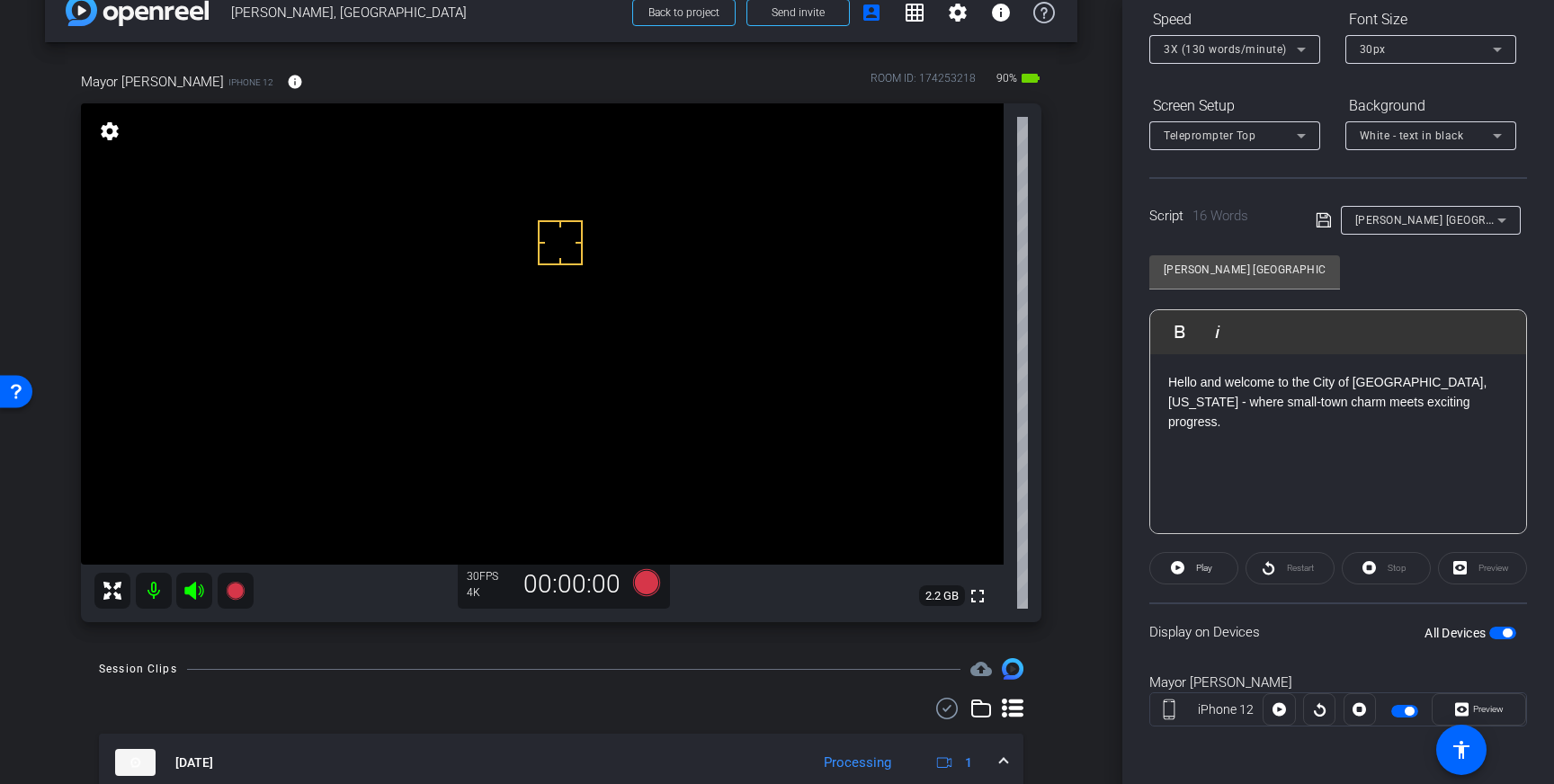
scroll to position [23, 0]
